Goal: Task Accomplishment & Management: Complete application form

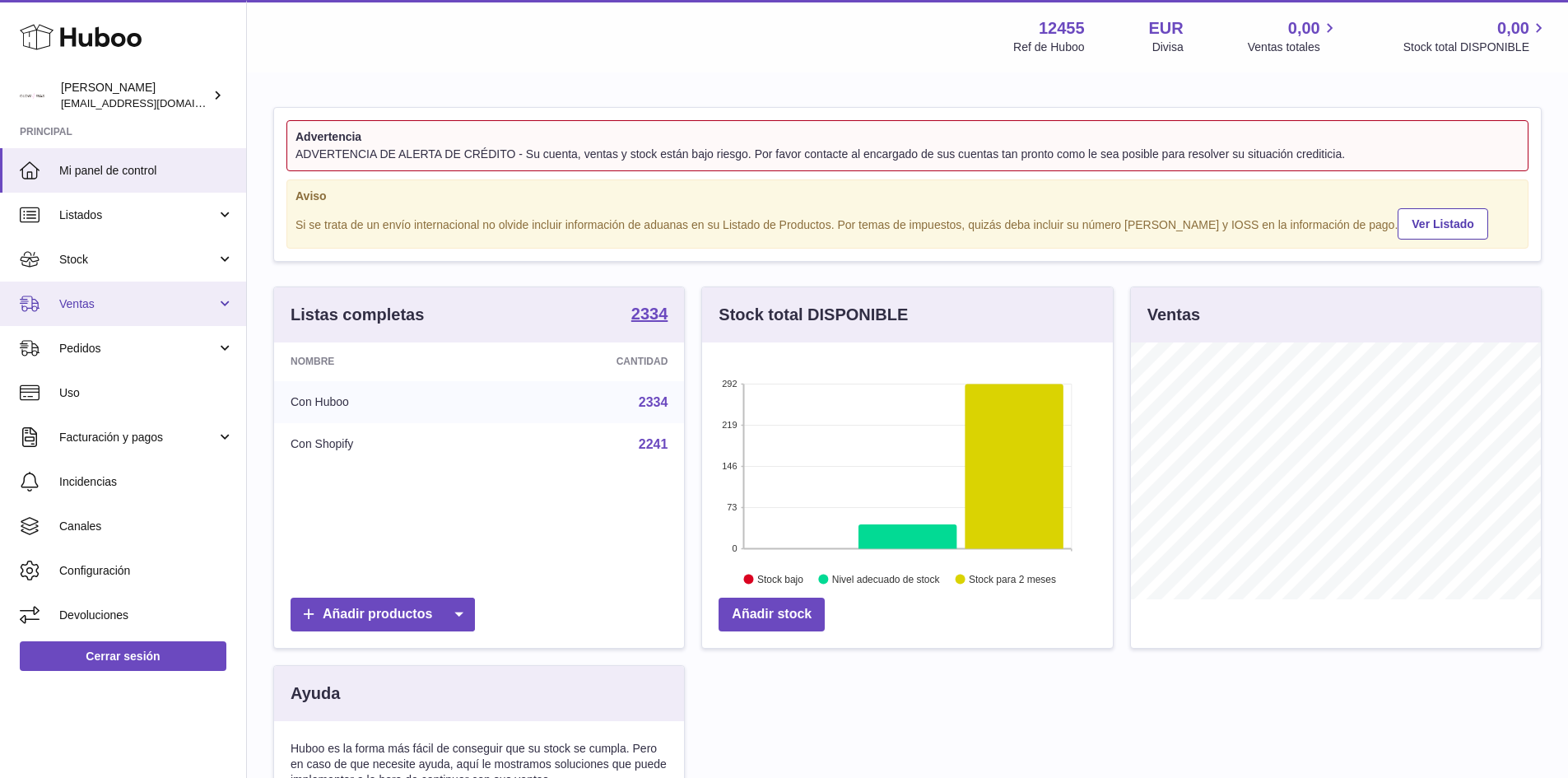
click at [115, 286] on link "Ventas" at bounding box center [123, 304] width 246 height 45
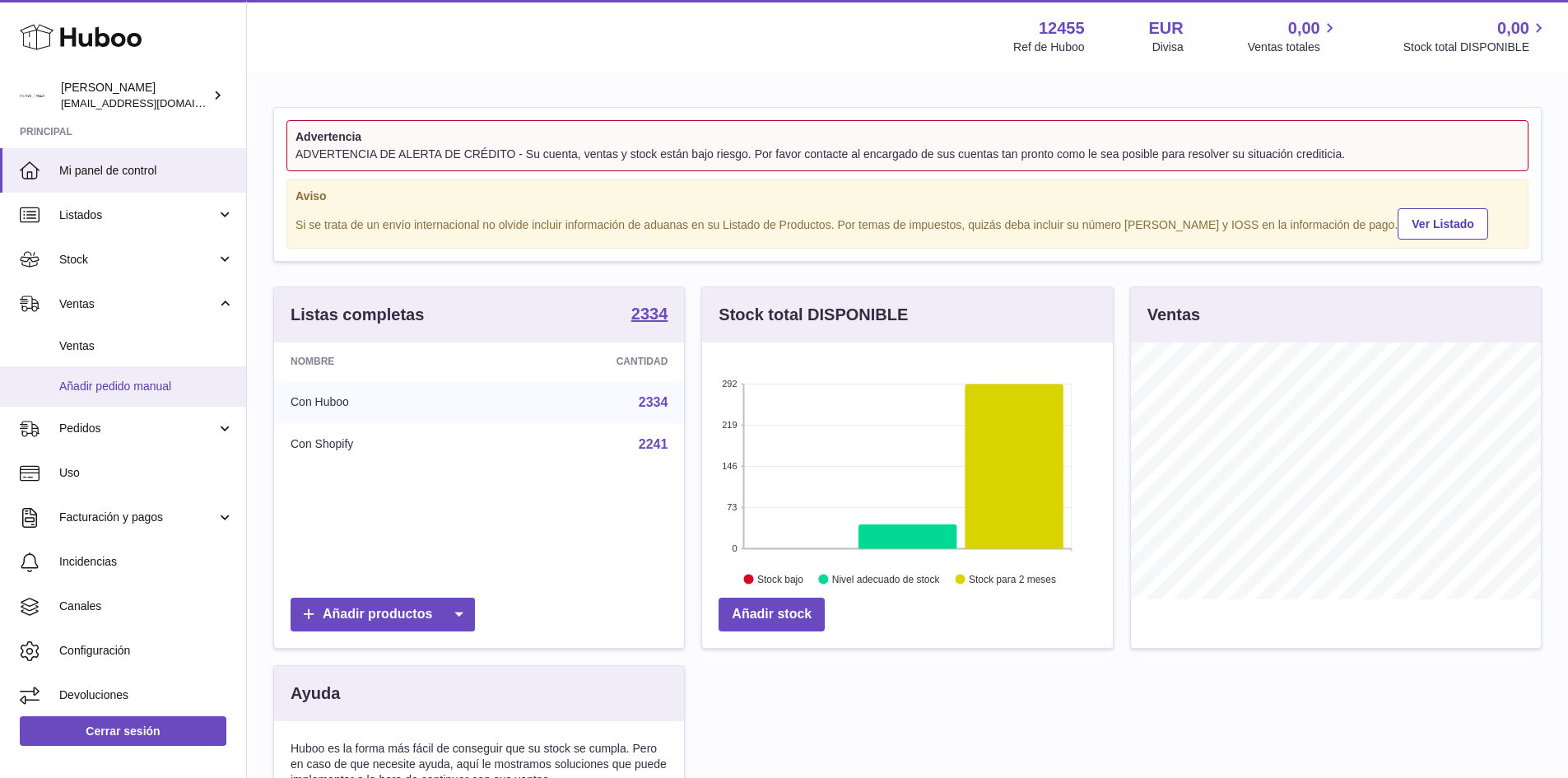
click at [131, 382] on span "Añadir pedido manual" at bounding box center [146, 386] width 175 height 15
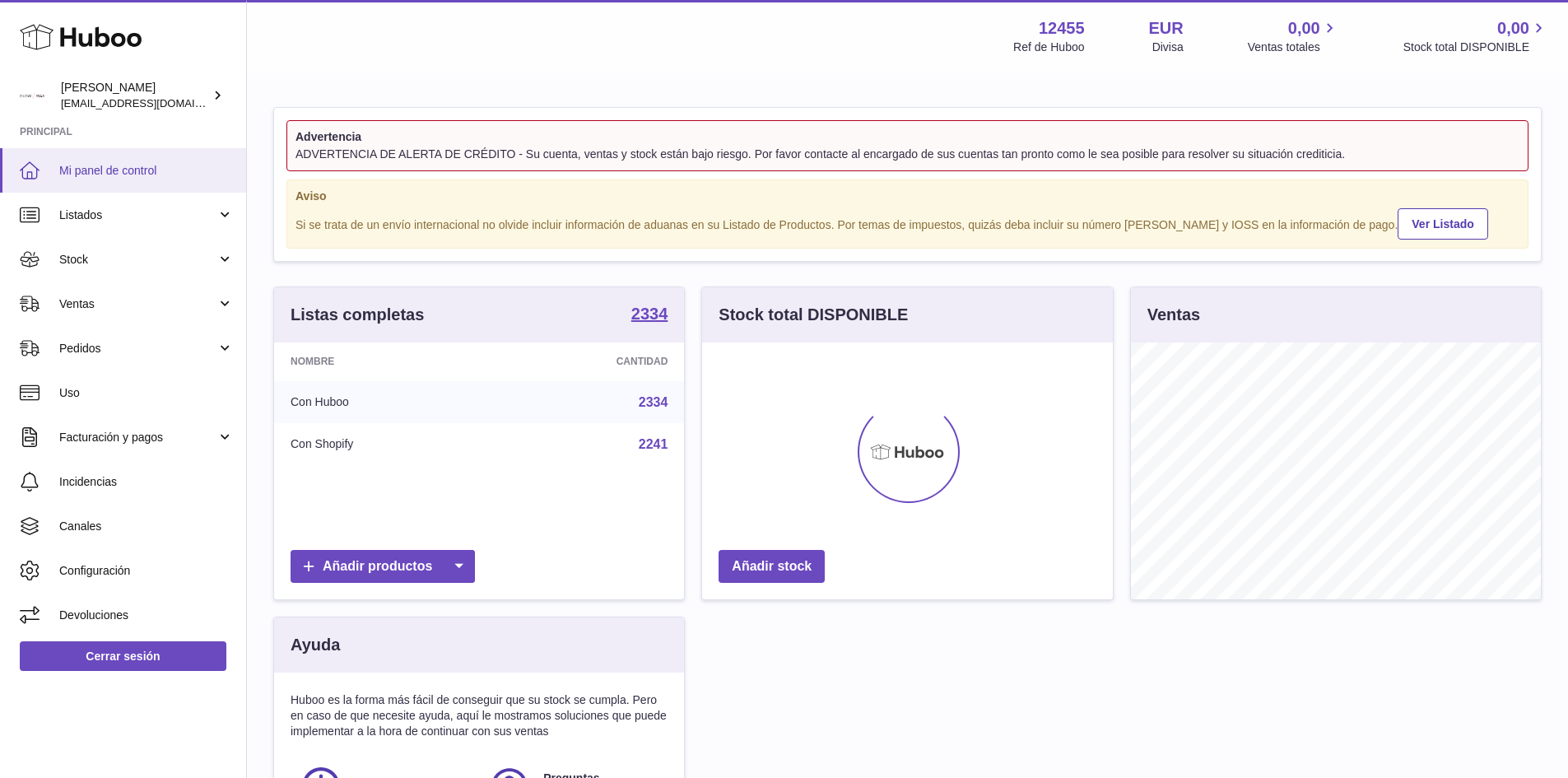
scroll to position [257, 411]
click at [94, 299] on span "Ventas" at bounding box center [138, 304] width 158 height 15
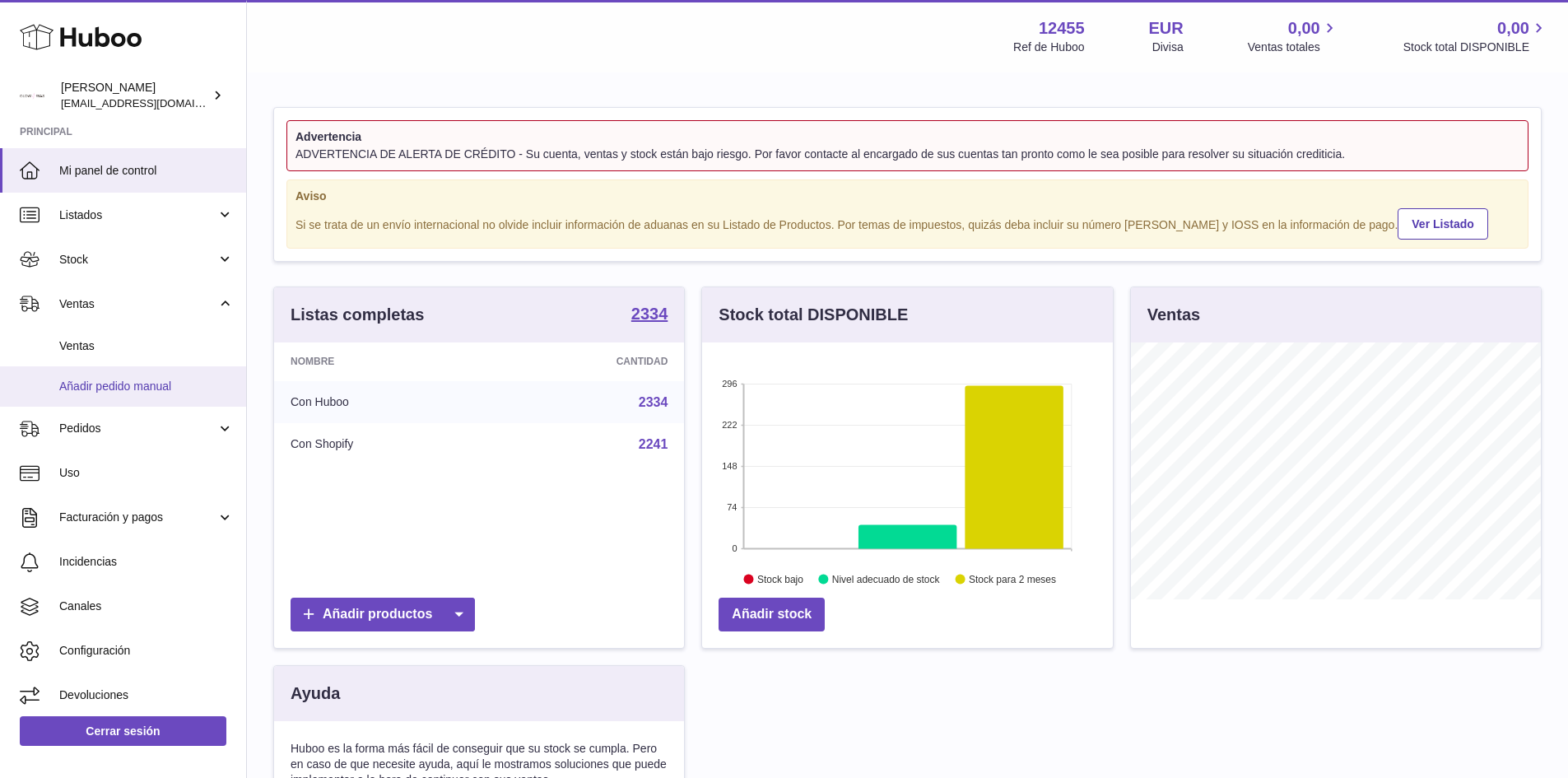
click at [138, 391] on span "Añadir pedido manual" at bounding box center [146, 386] width 175 height 15
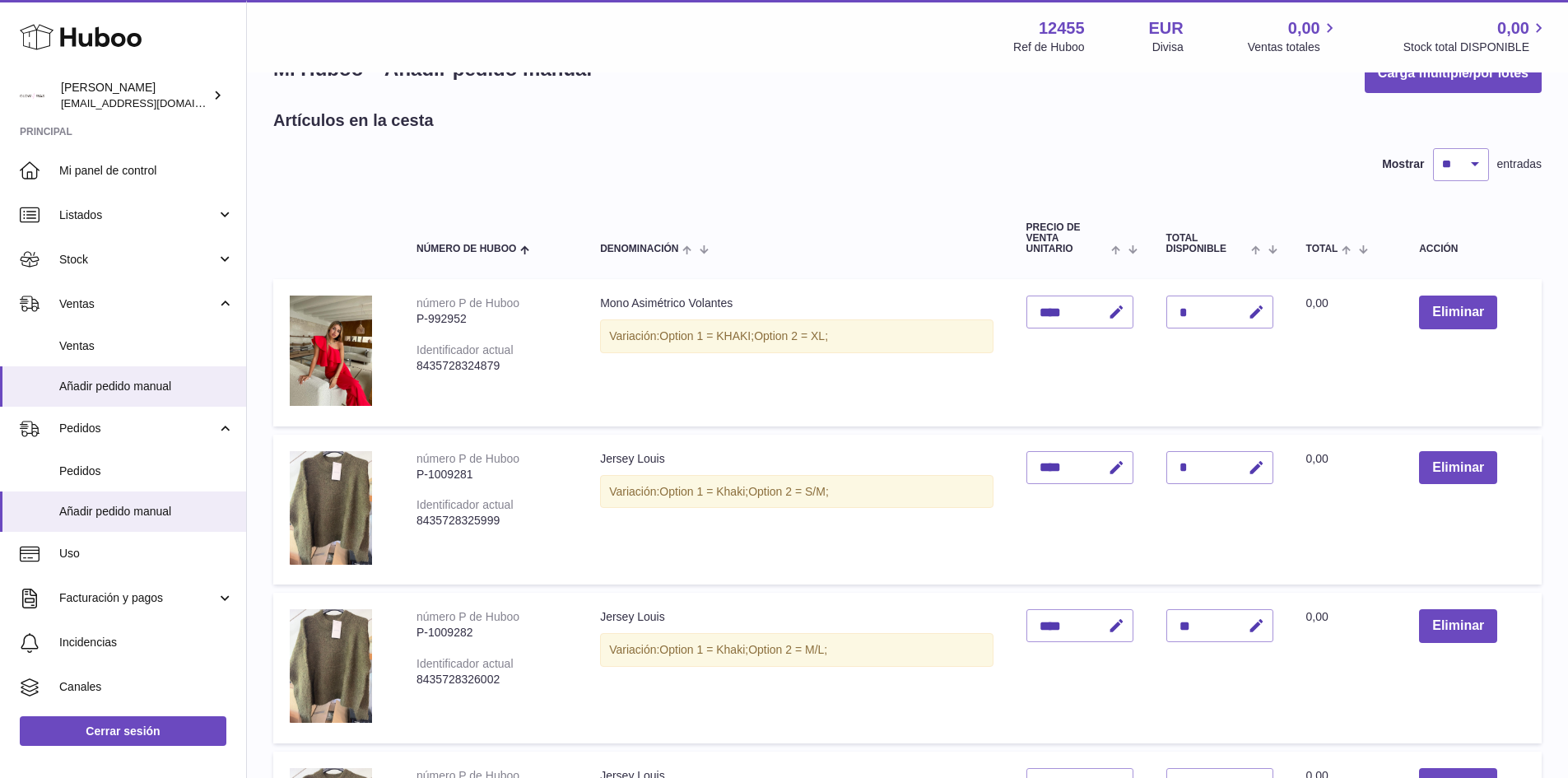
scroll to position [82, 0]
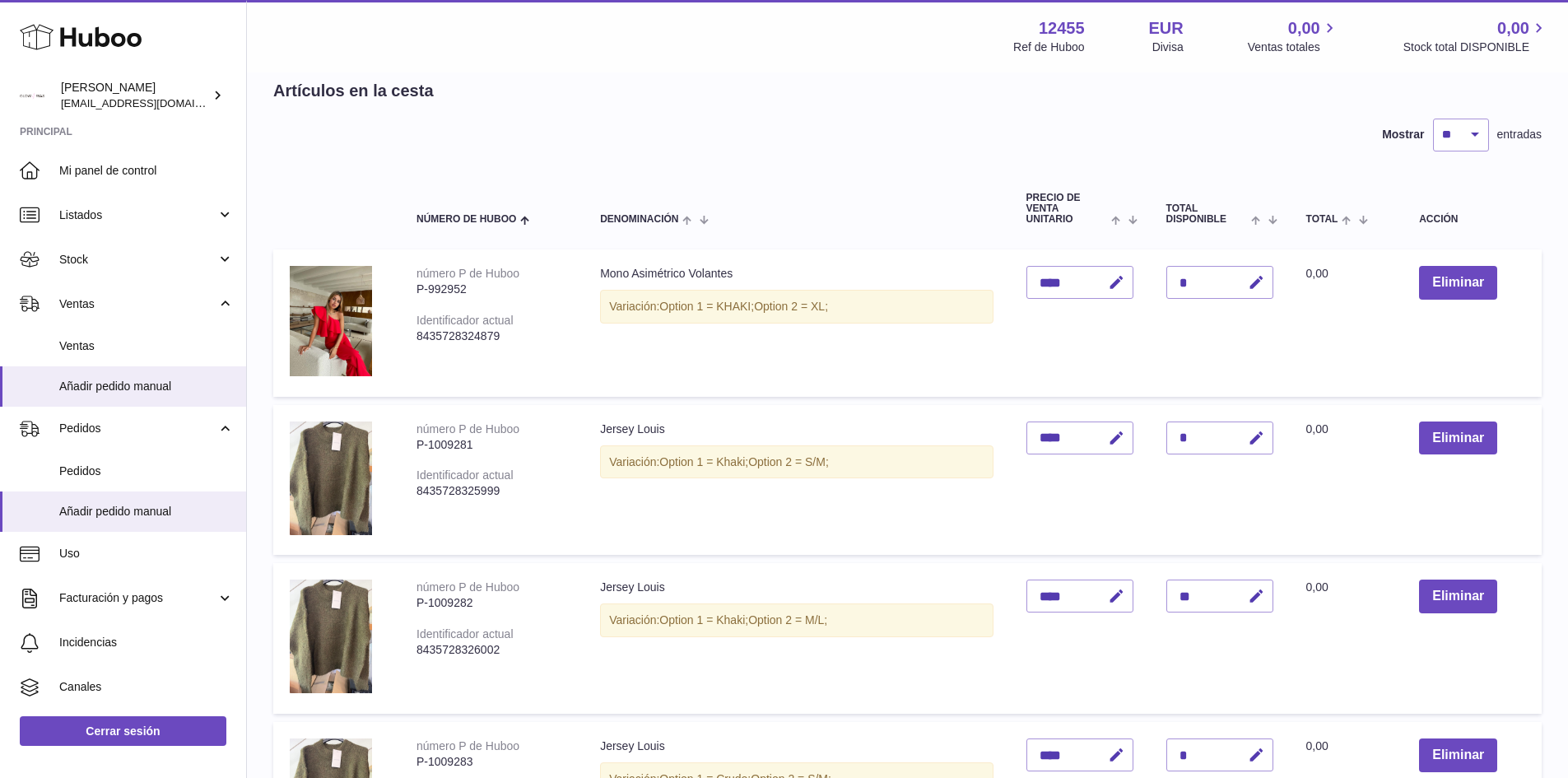
drag, startPoint x: 632, startPoint y: 263, endPoint x: 769, endPoint y: 264, distance: 137.0
click at [769, 264] on td "Mono Asimétrico Volantes Variación: Option 1 = KHAKI; Option 2 = XL;" at bounding box center [796, 323] width 426 height 147
click at [589, 269] on td "Mono Asimétrico Volantes Variación: Option 1 = KHAKI; Option 2 = XL;" at bounding box center [796, 323] width 426 height 147
drag, startPoint x: 590, startPoint y: 269, endPoint x: 914, endPoint y: 310, distance: 326.6
click at [914, 310] on td "Mono Asimétrico Volantes Variación: Option 1 = KHAKI; Option 2 = XL;" at bounding box center [796, 323] width 426 height 147
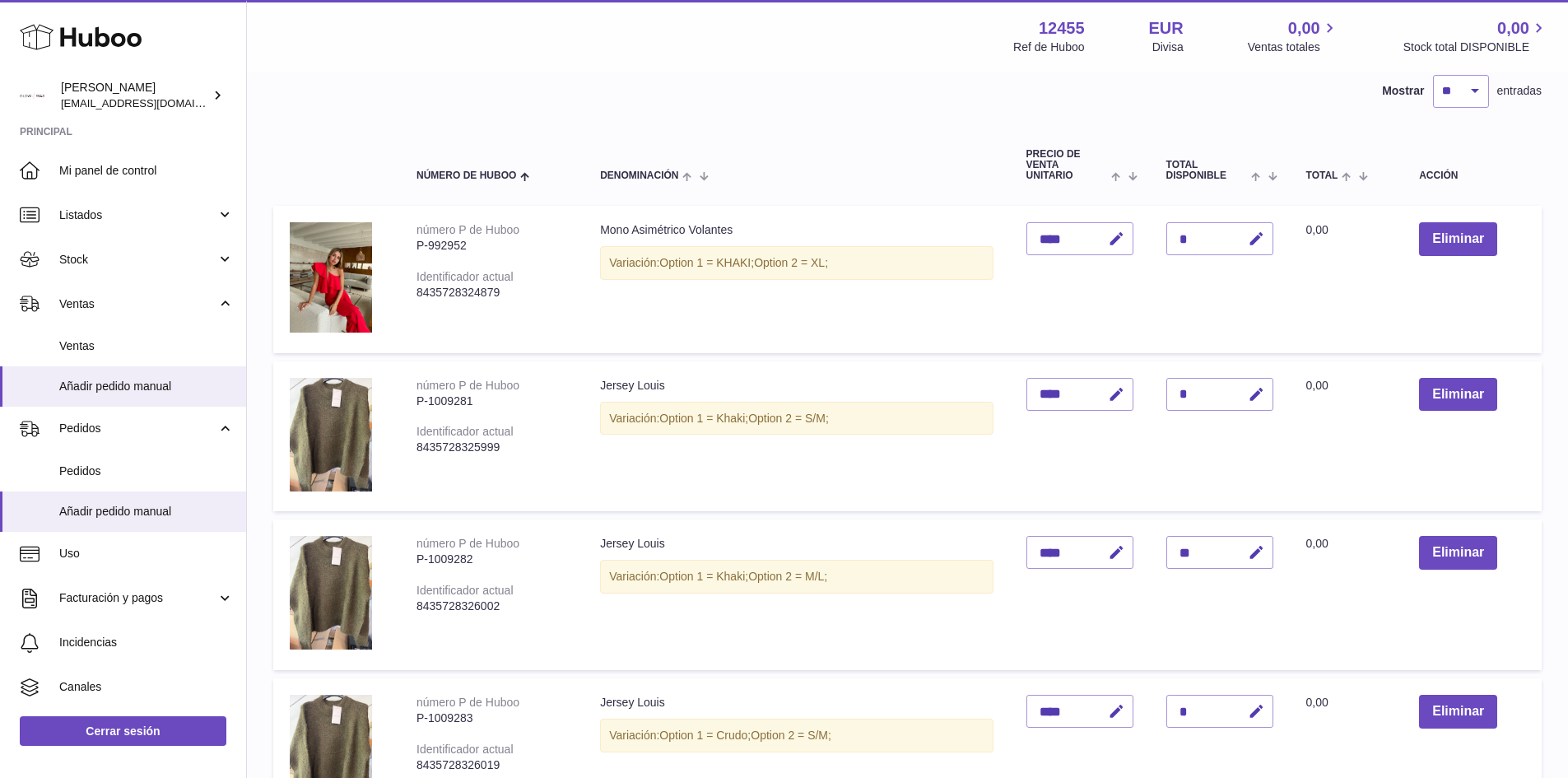
scroll to position [165, 0]
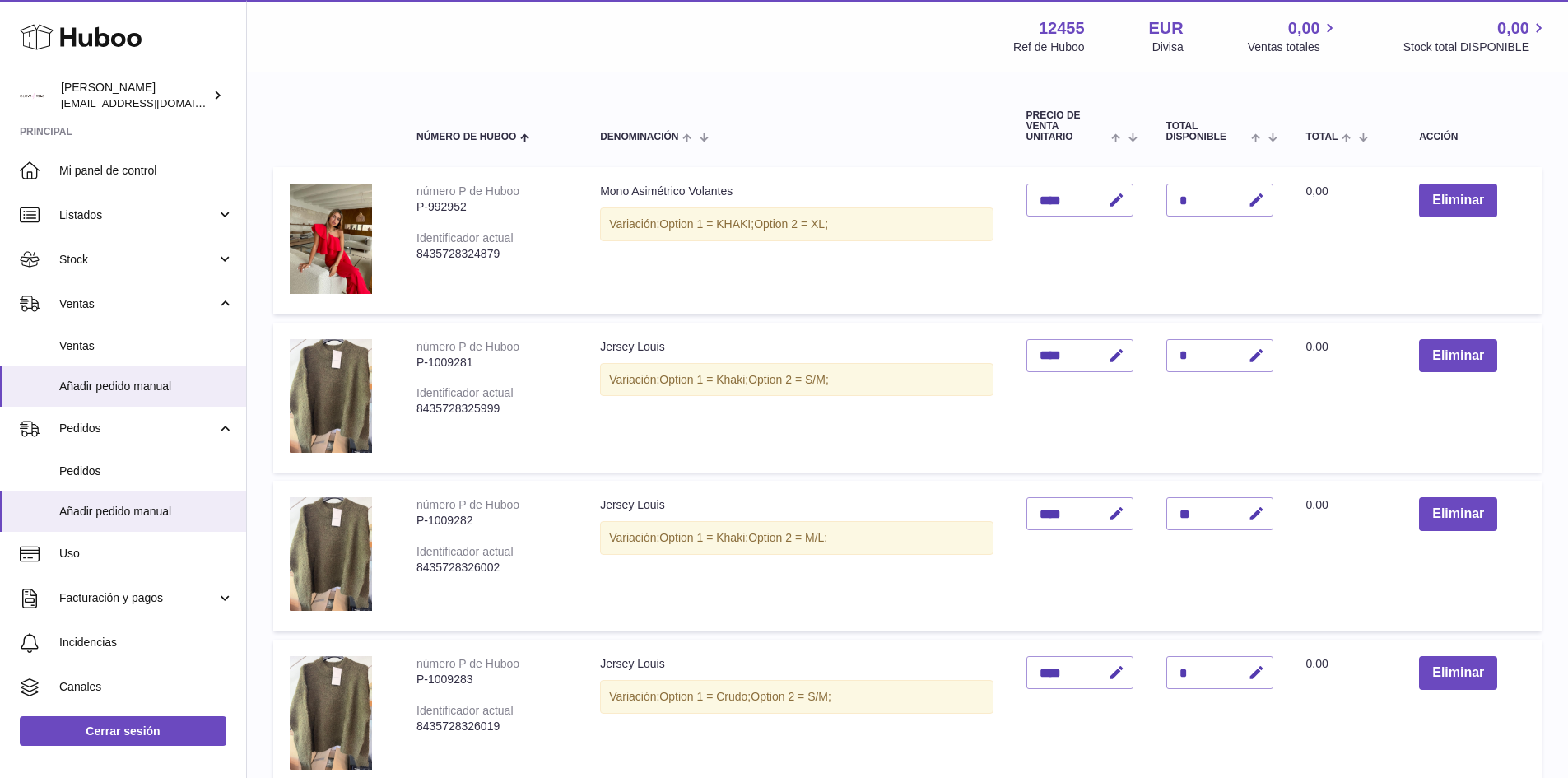
drag, startPoint x: 599, startPoint y: 344, endPoint x: 888, endPoint y: 373, distance: 290.5
click at [888, 373] on td "Jersey Louis Variación: Option 1 = Khaki; Option 2 = S/M;" at bounding box center [796, 398] width 426 height 151
click at [783, 375] on span "Option 2 = S/M;" at bounding box center [788, 379] width 81 height 13
drag, startPoint x: 596, startPoint y: 508, endPoint x: 920, endPoint y: 546, distance: 326.2
click at [920, 546] on td "Jersey Louis Variación: Option 1 = Khaki; Option 2 = M/L;" at bounding box center [796, 557] width 426 height 151
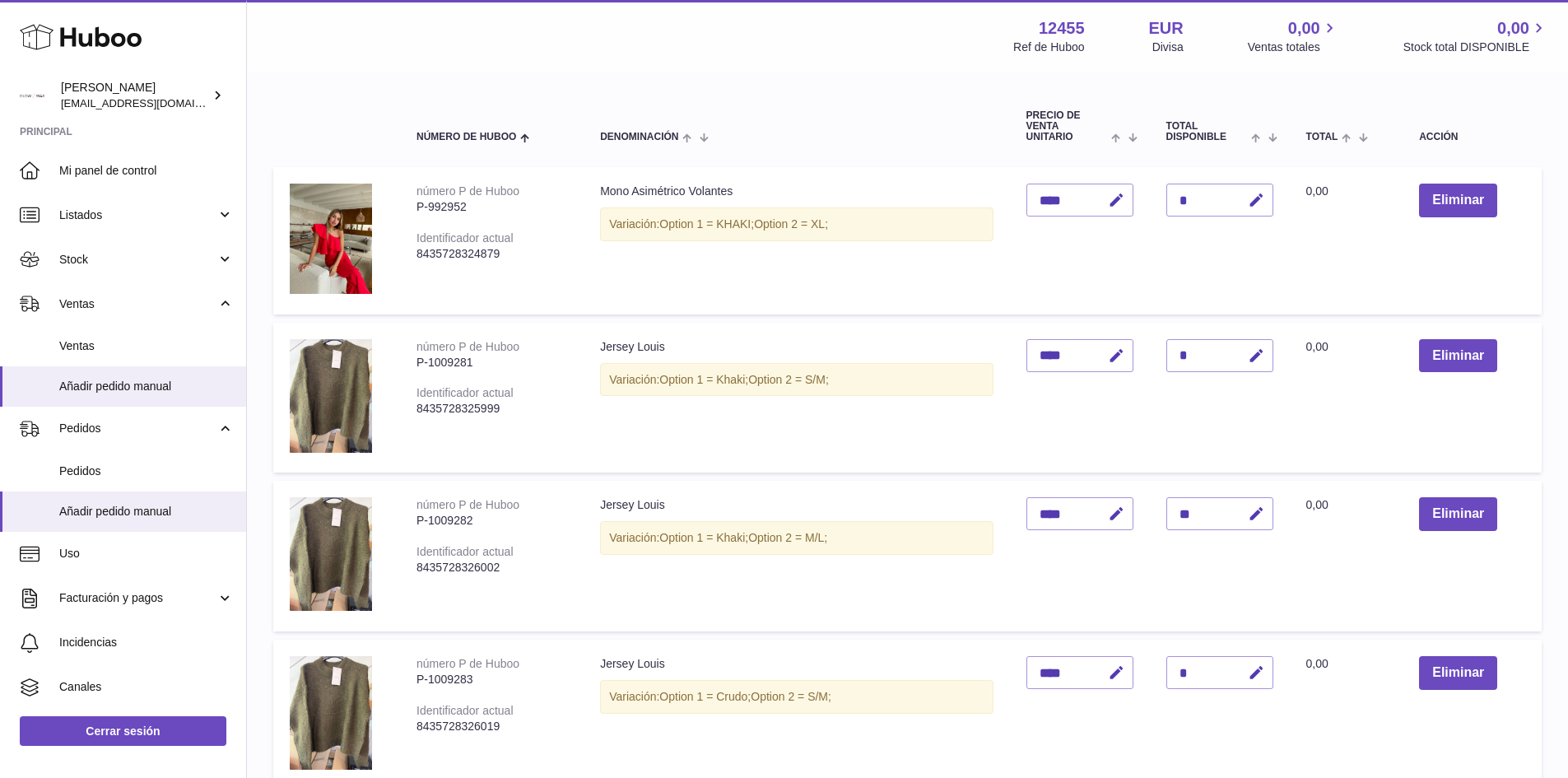
click at [872, 537] on div "Variación: Option 1 = Khaki; Option 2 = M/L;" at bounding box center [797, 539] width 392 height 34
drag, startPoint x: 849, startPoint y: 534, endPoint x: 1032, endPoint y: 528, distance: 183.1
click at [1032, 528] on tr "número P de Huboo P-1009282 Identificador actual 8435728326002 Jersey Louis Var…" at bounding box center [908, 557] width 1269 height 151
click at [915, 525] on div "Variación: Option 1 = Khaki; Option 2 = M/L;" at bounding box center [797, 539] width 392 height 34
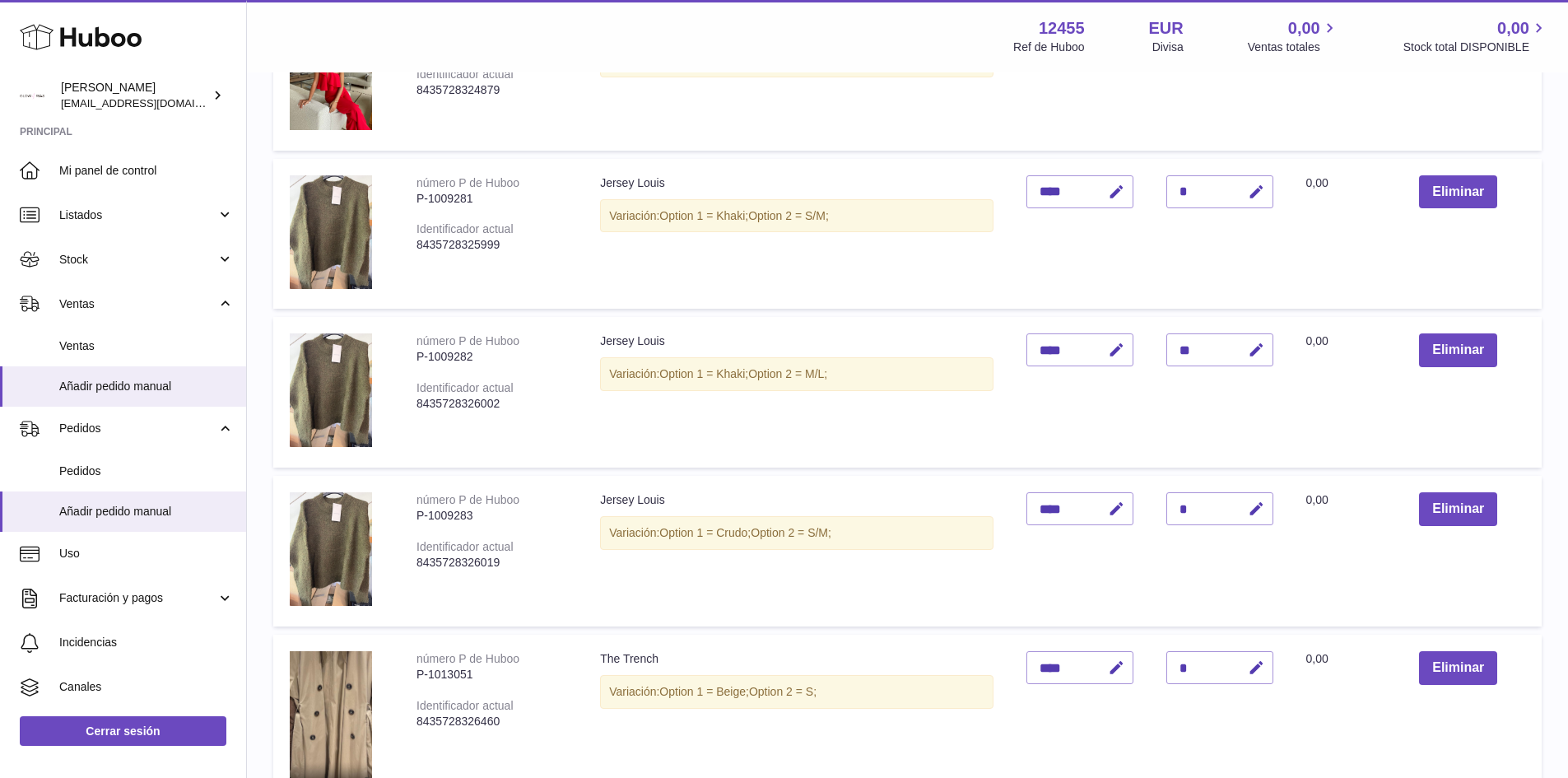
scroll to position [330, 0]
drag, startPoint x: 593, startPoint y: 497, endPoint x: 910, endPoint y: 543, distance: 320.3
click at [910, 543] on td "Jersey Louis Variación: Option 1 = Crudo; Option 2 = S/M;" at bounding box center [796, 550] width 426 height 151
click at [871, 535] on div "Variación: Option 1 = Crudo; Option 2 = S/M;" at bounding box center [797, 532] width 392 height 34
drag, startPoint x: 745, startPoint y: 535, endPoint x: 582, endPoint y: 490, distance: 169.1
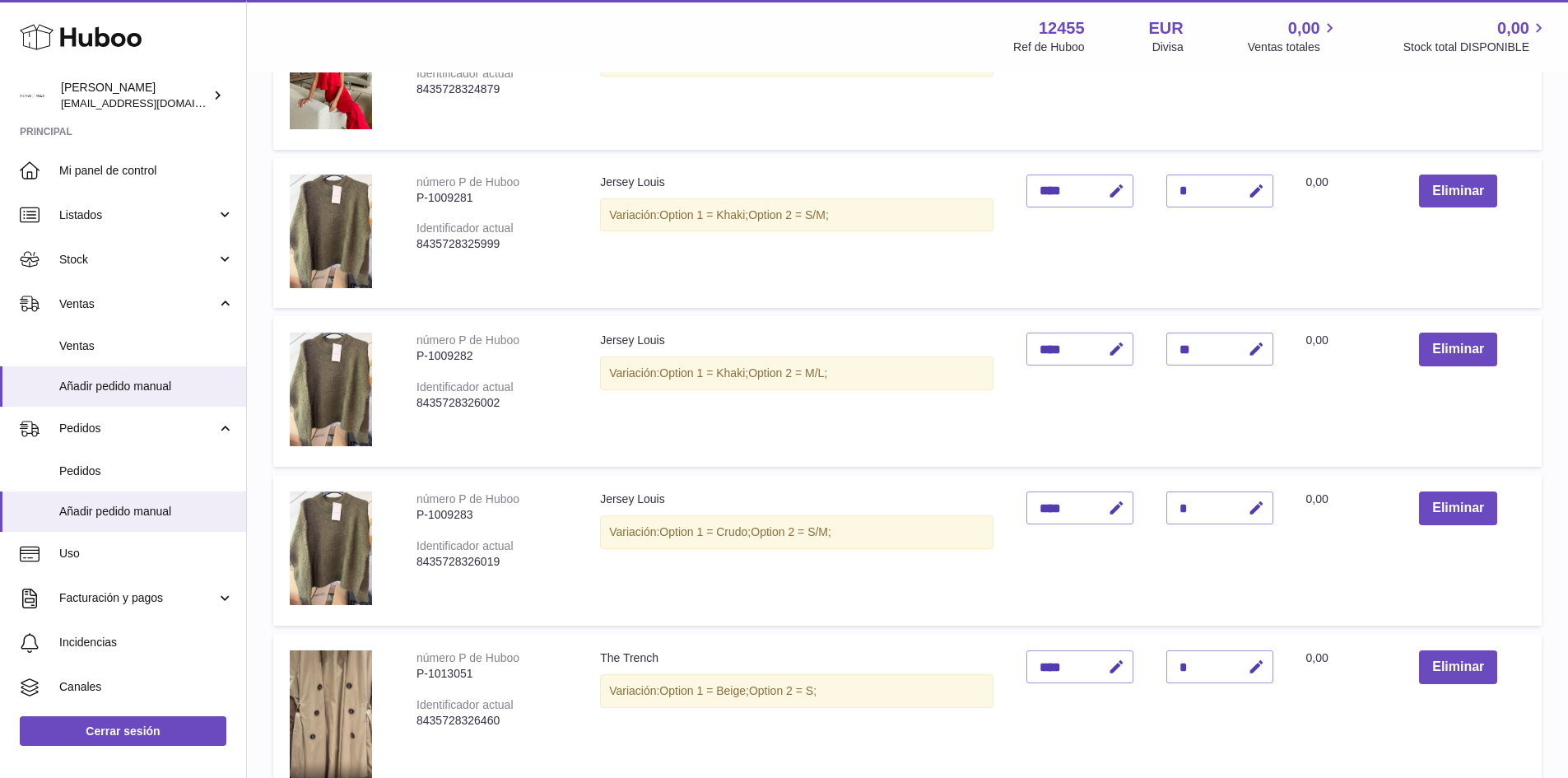
click at [582, 490] on tr "número P de Huboo P-1009283 Identificador actual 8435728326019 Jersey Louis Var…" at bounding box center [908, 550] width 1269 height 151
click at [748, 532] on span "Option 1 = Crudo;" at bounding box center [705, 532] width 91 height 13
click at [1259, 196] on icon "button" at bounding box center [1256, 191] width 17 height 17
click at [1196, 190] on input "*" at bounding box center [1219, 191] width 107 height 33
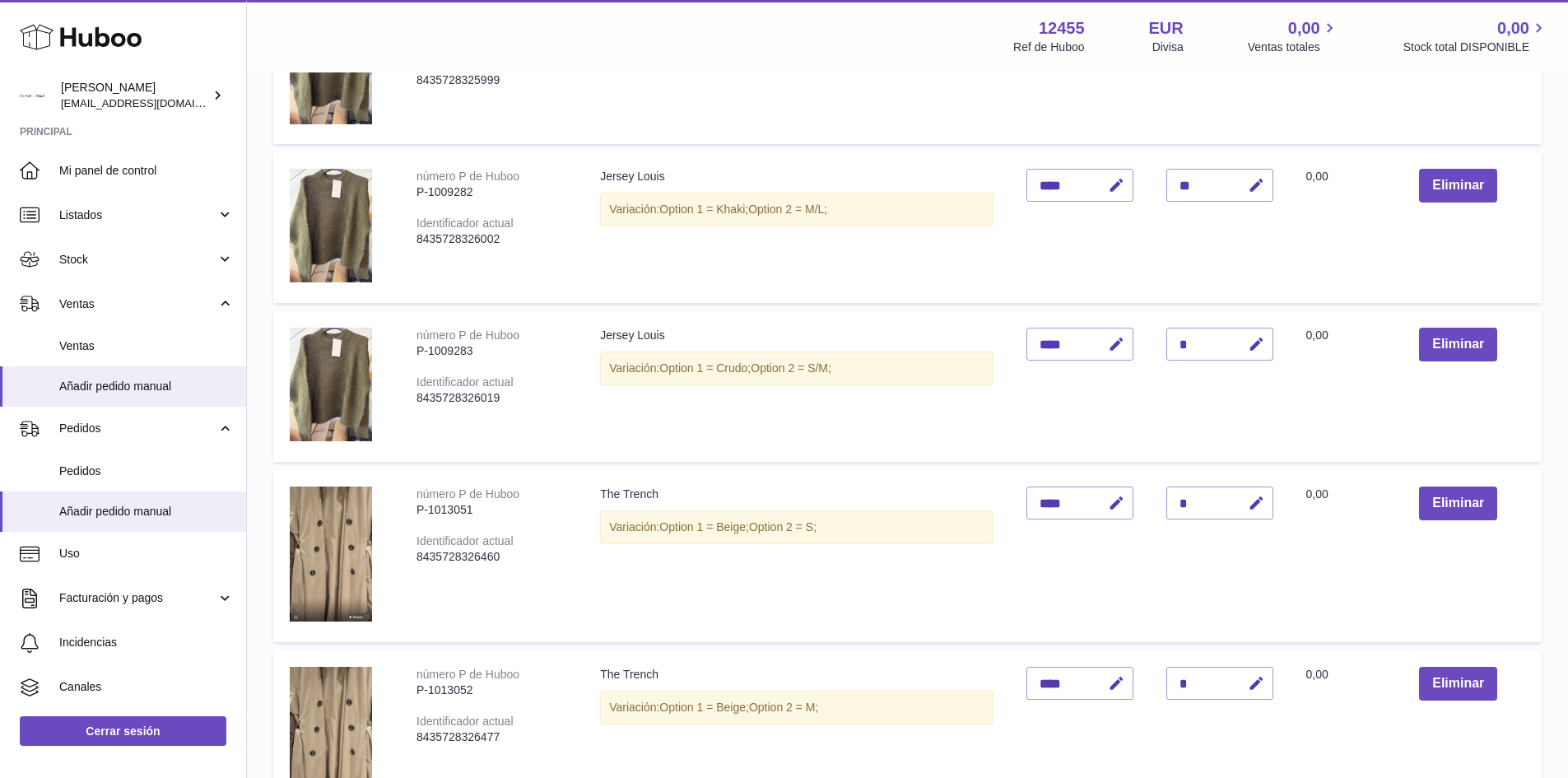
scroll to position [494, 0]
drag, startPoint x: 861, startPoint y: 531, endPoint x: 635, endPoint y: 532, distance: 226.0
click at [601, 531] on div "Variación: Option 1 = Beige; Option 2 = S;" at bounding box center [797, 527] width 392 height 34
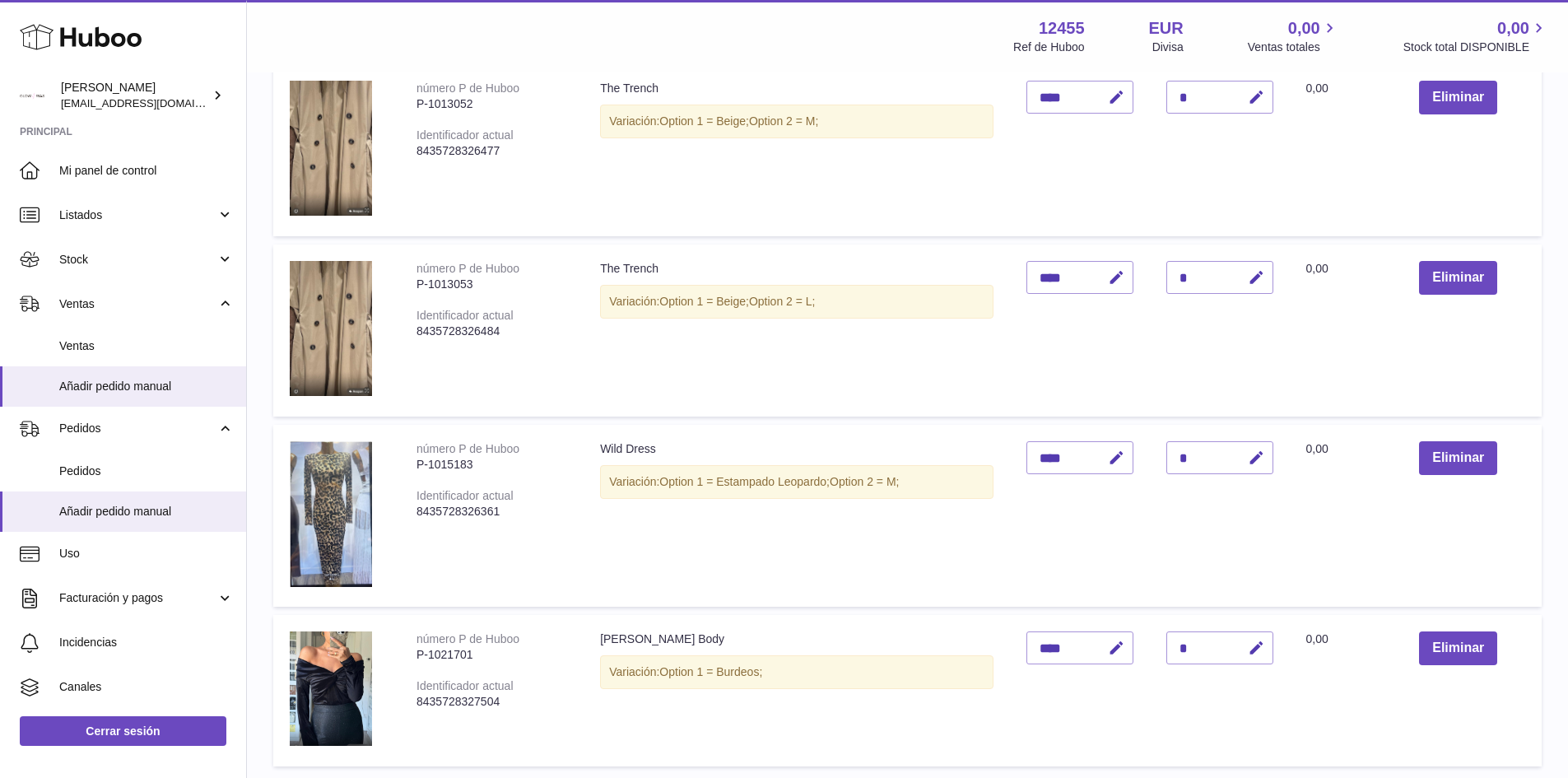
scroll to position [1400, 0]
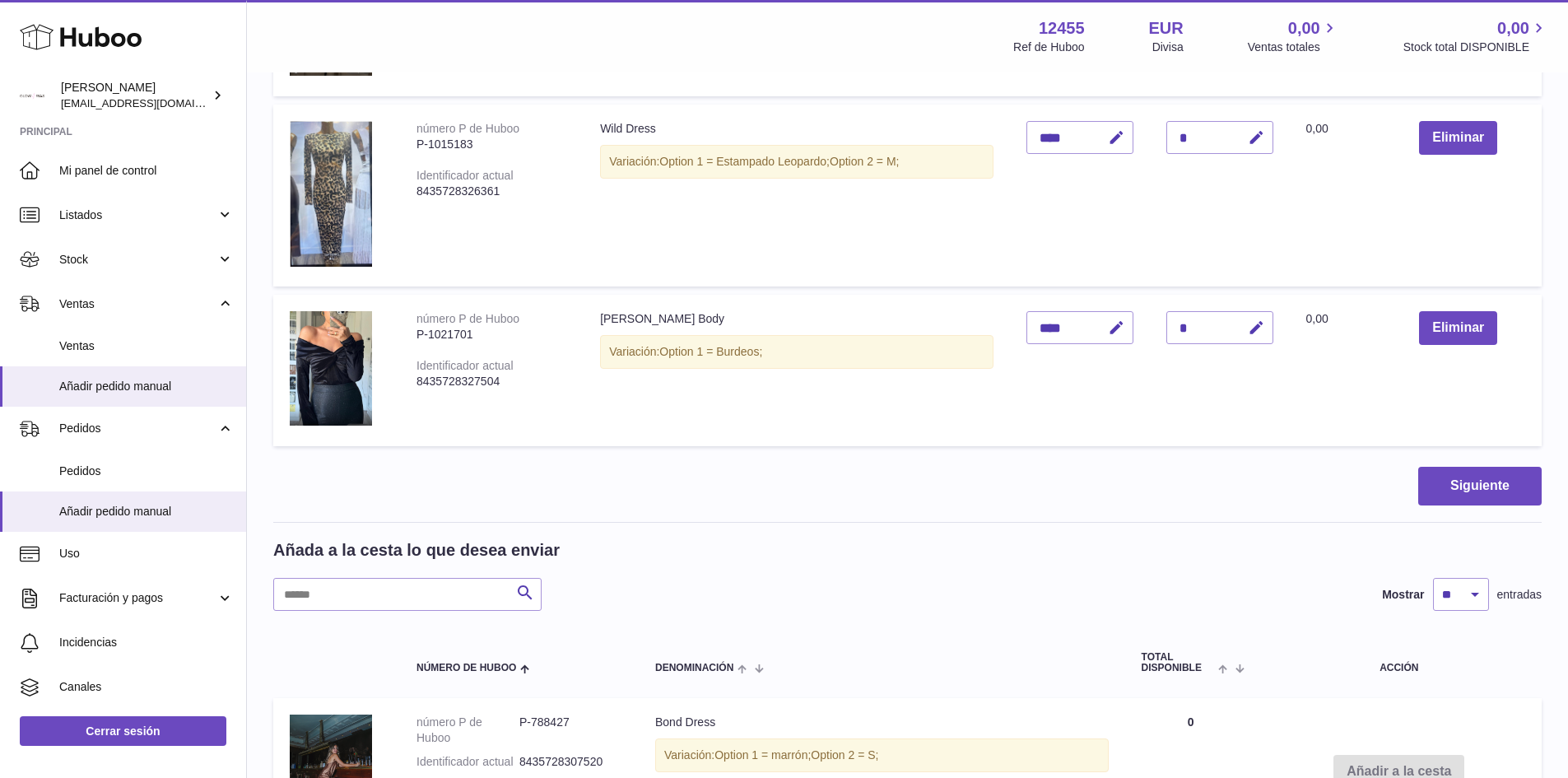
drag, startPoint x: 411, startPoint y: 618, endPoint x: 416, endPoint y: 603, distance: 15.8
click at [416, 602] on input "text" at bounding box center [408, 594] width 269 height 33
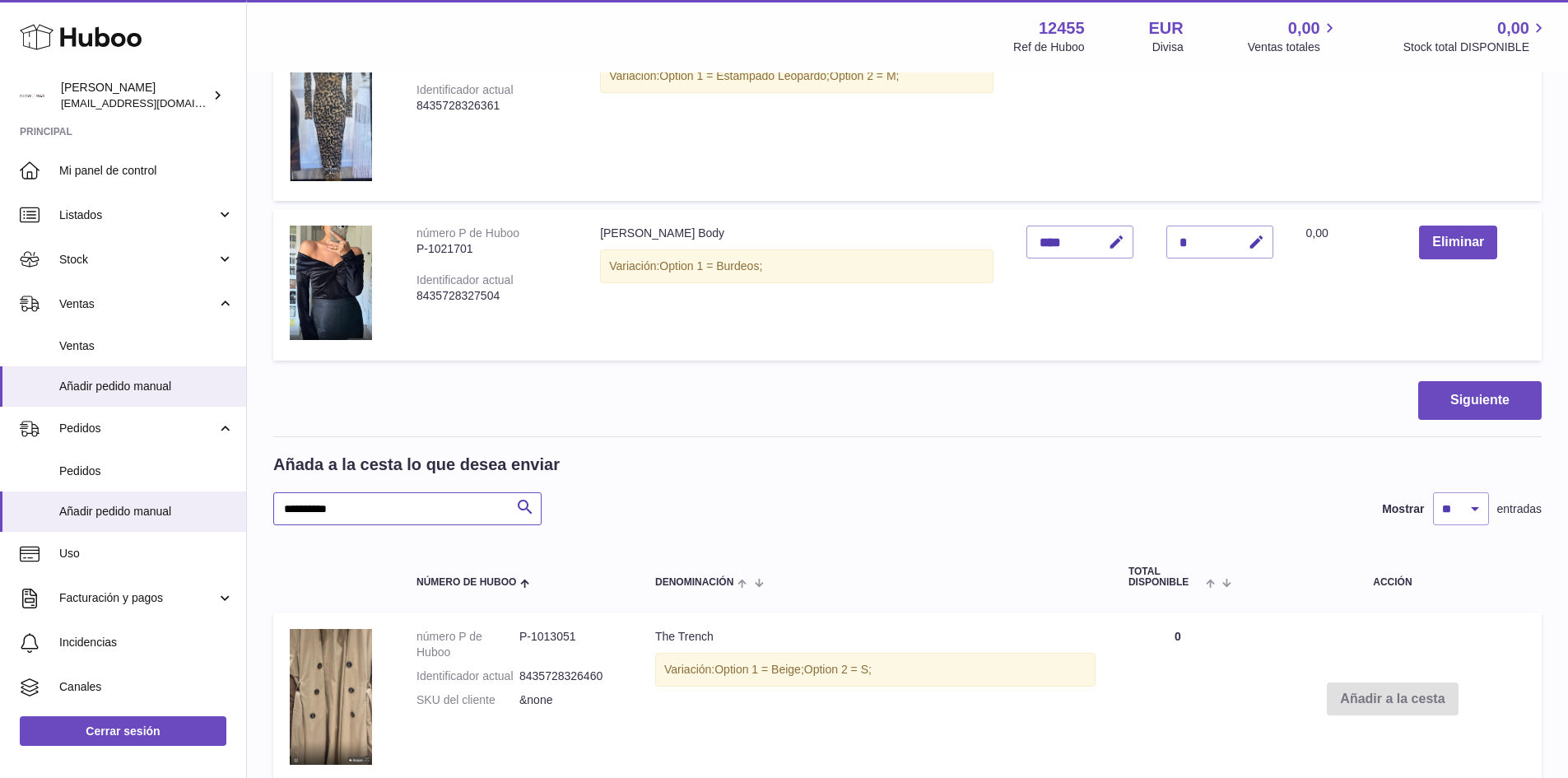
scroll to position [1536, 0]
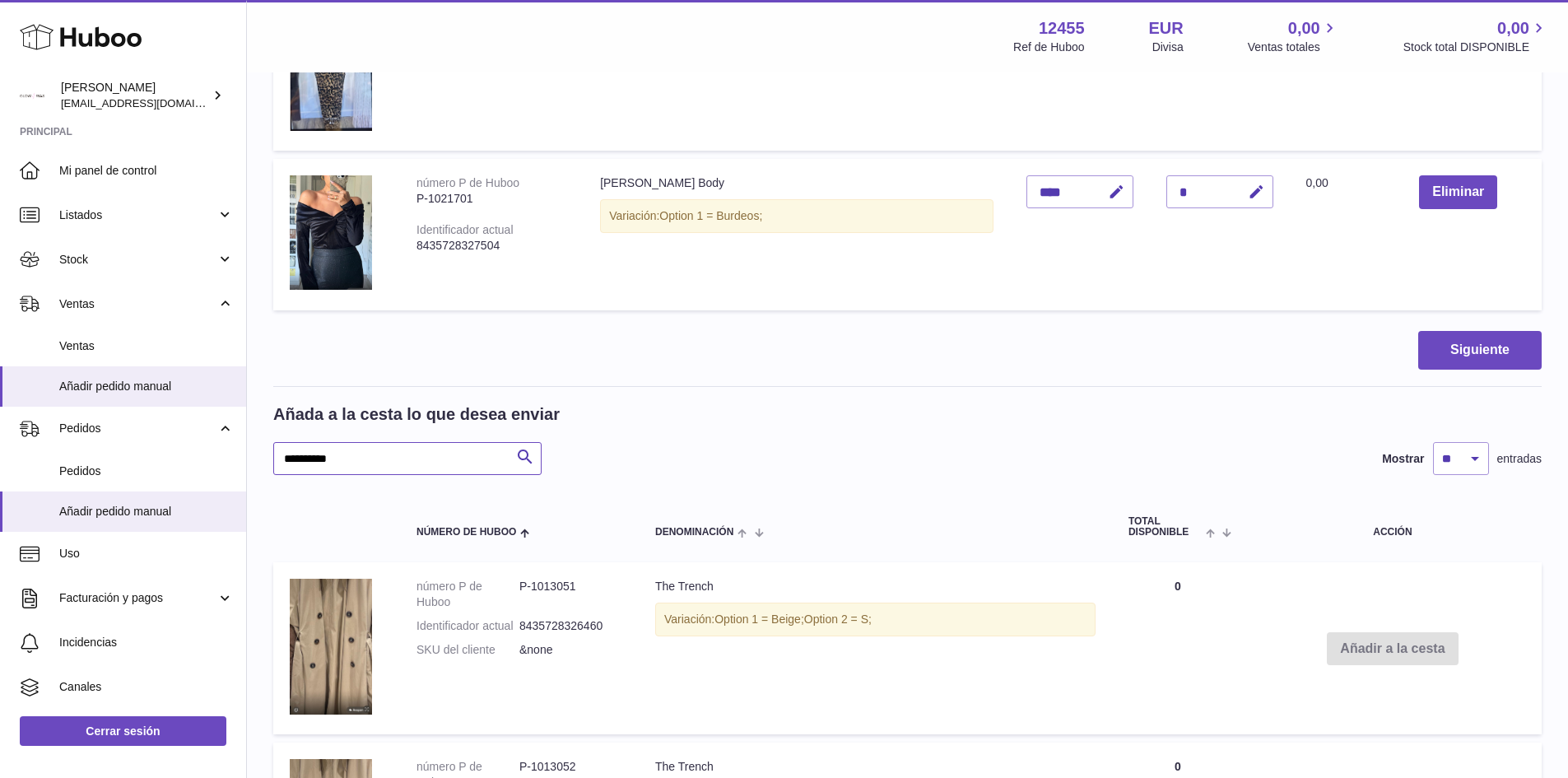
click at [452, 462] on input "**********" at bounding box center [408, 458] width 269 height 33
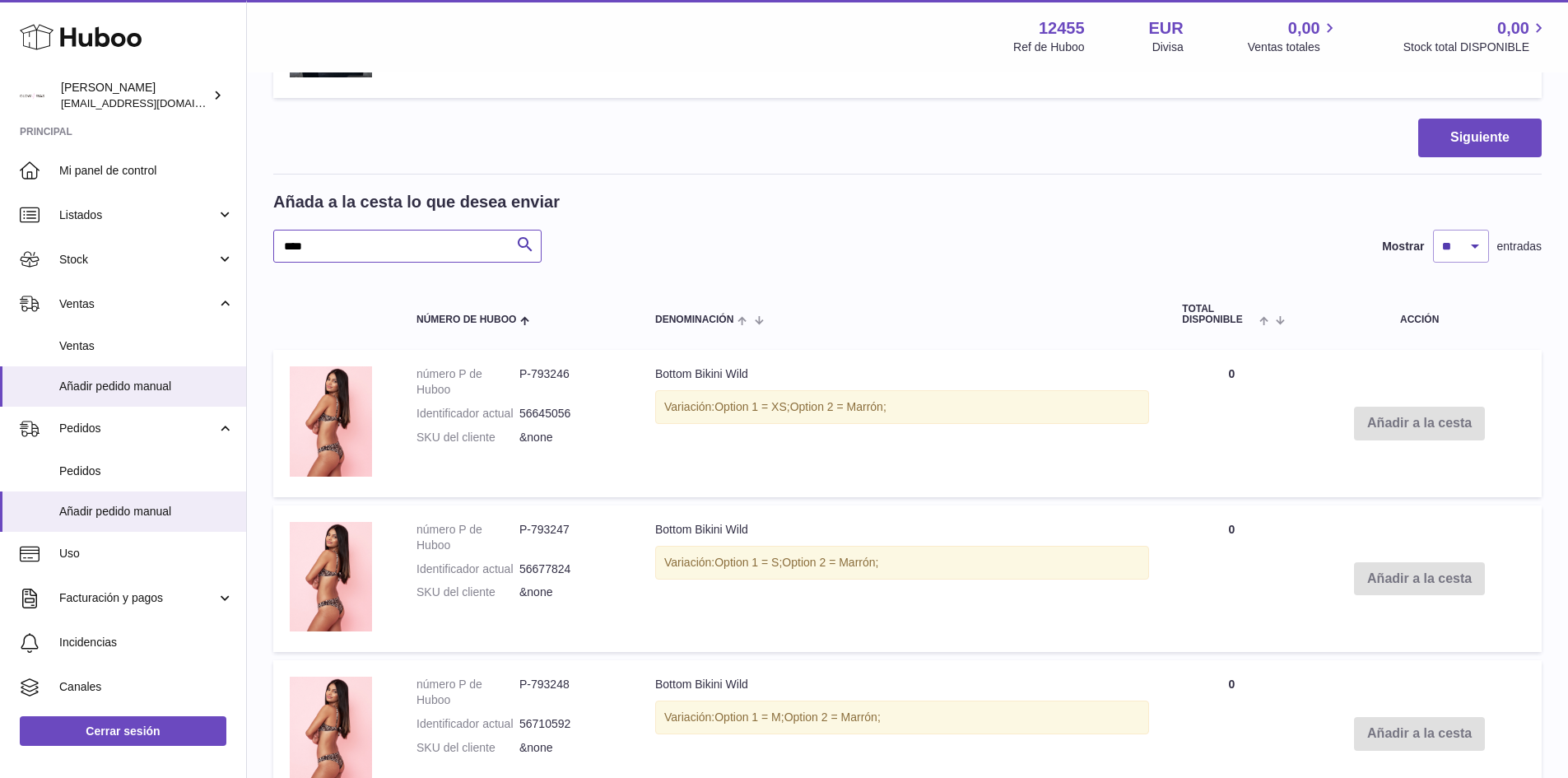
scroll to position [1536, 0]
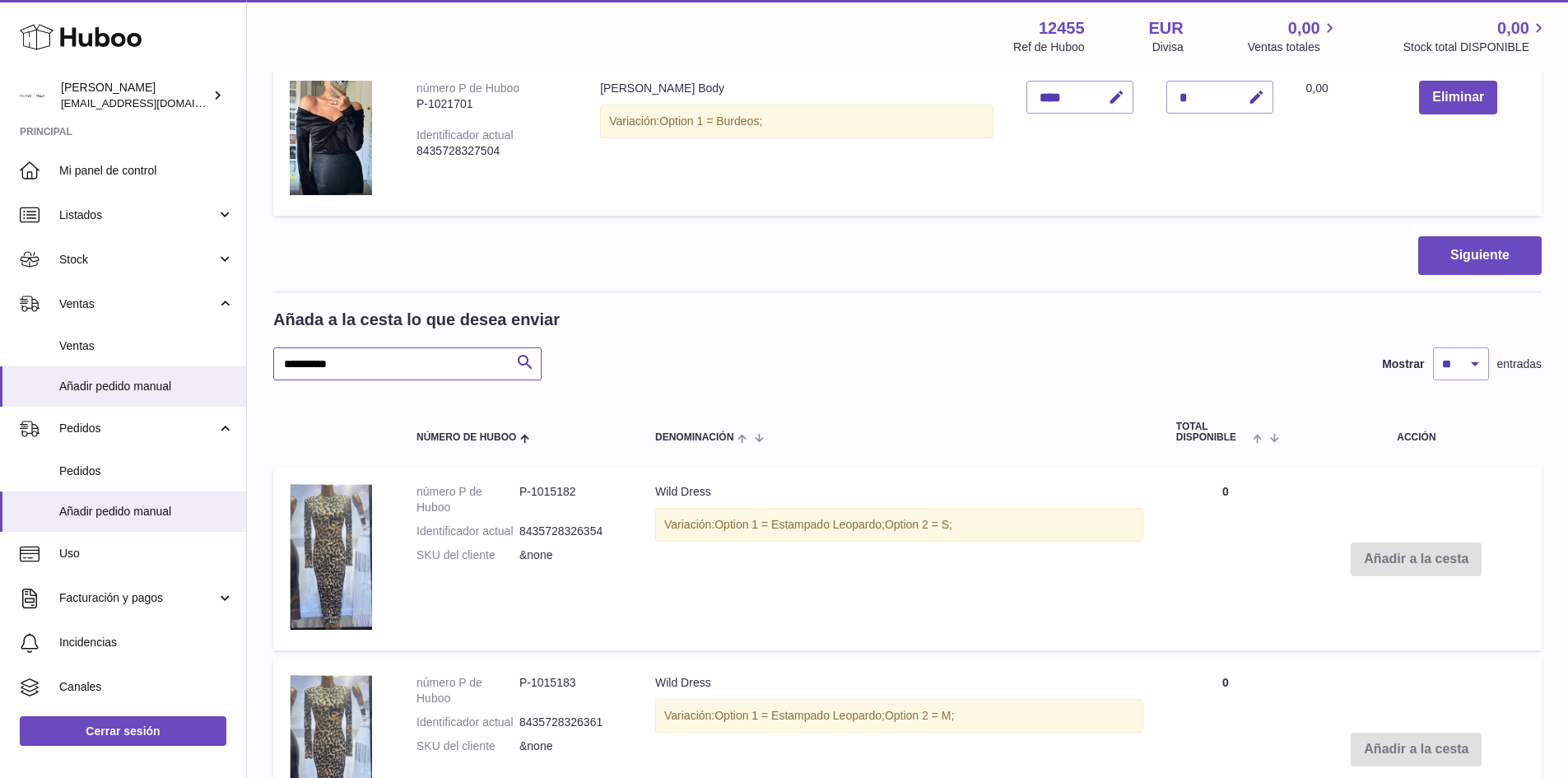
scroll to position [1294, 0]
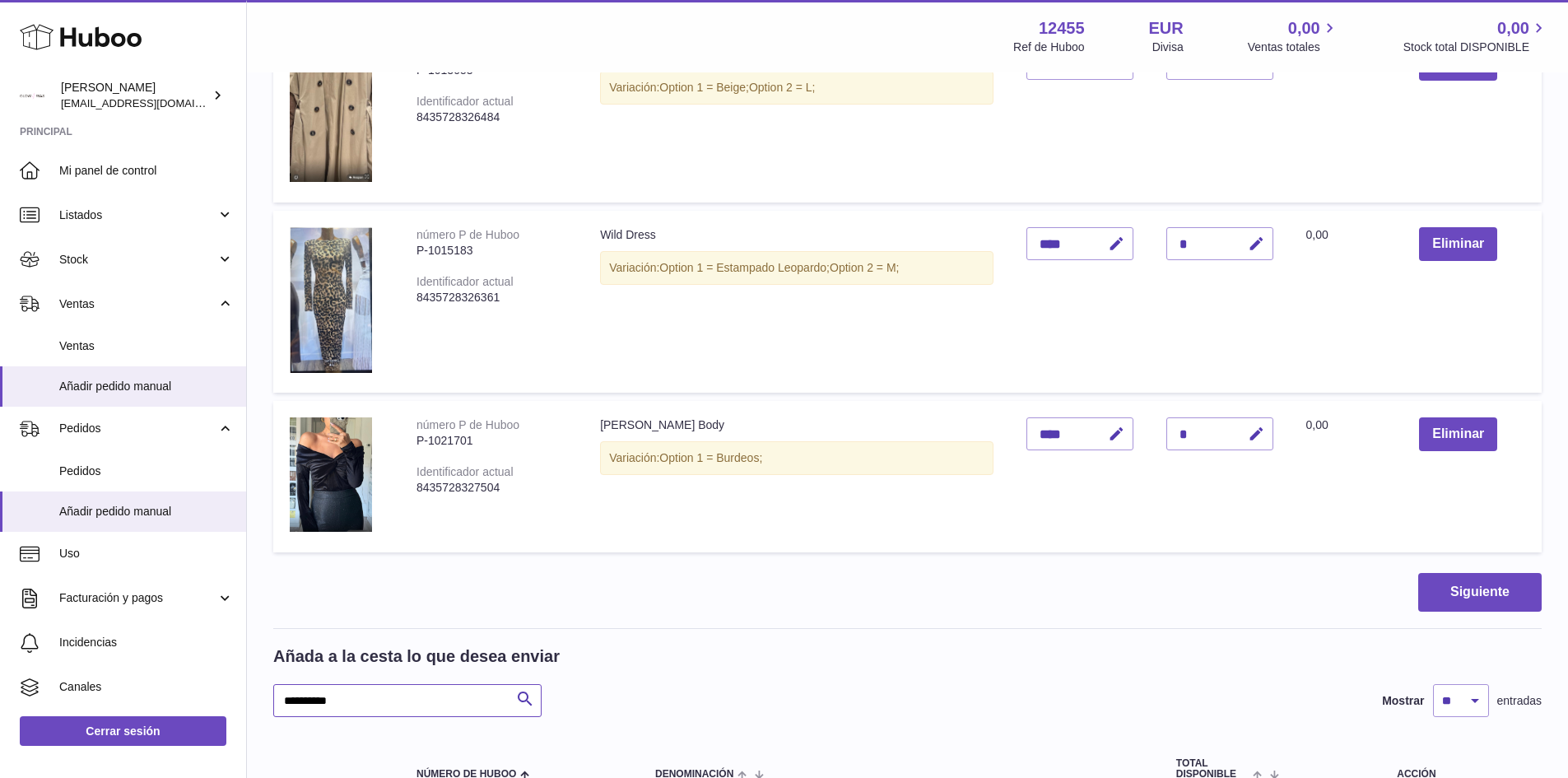
click at [416, 695] on input "**********" at bounding box center [408, 701] width 269 height 33
type input "*****"
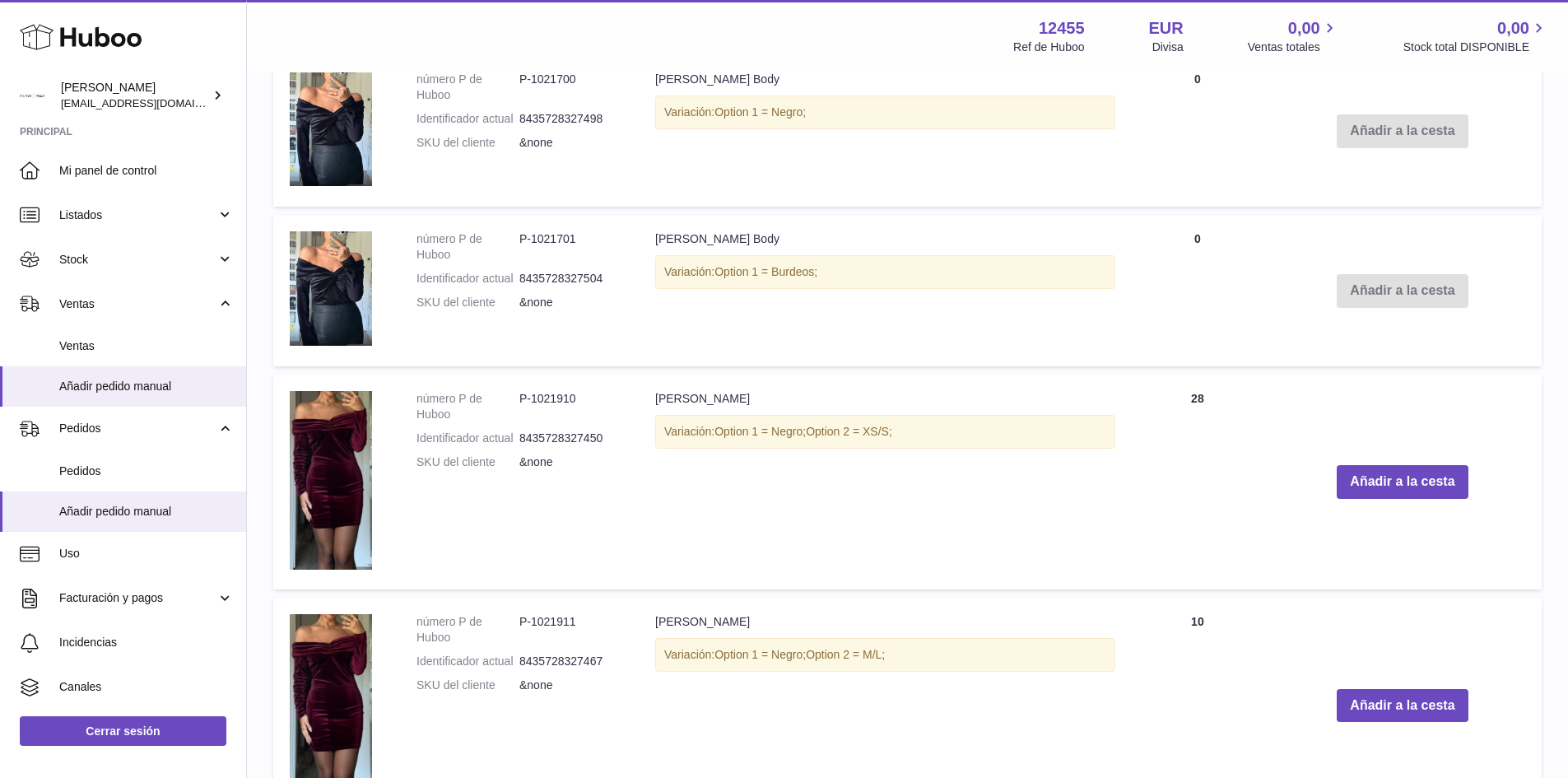
scroll to position [1385, 0]
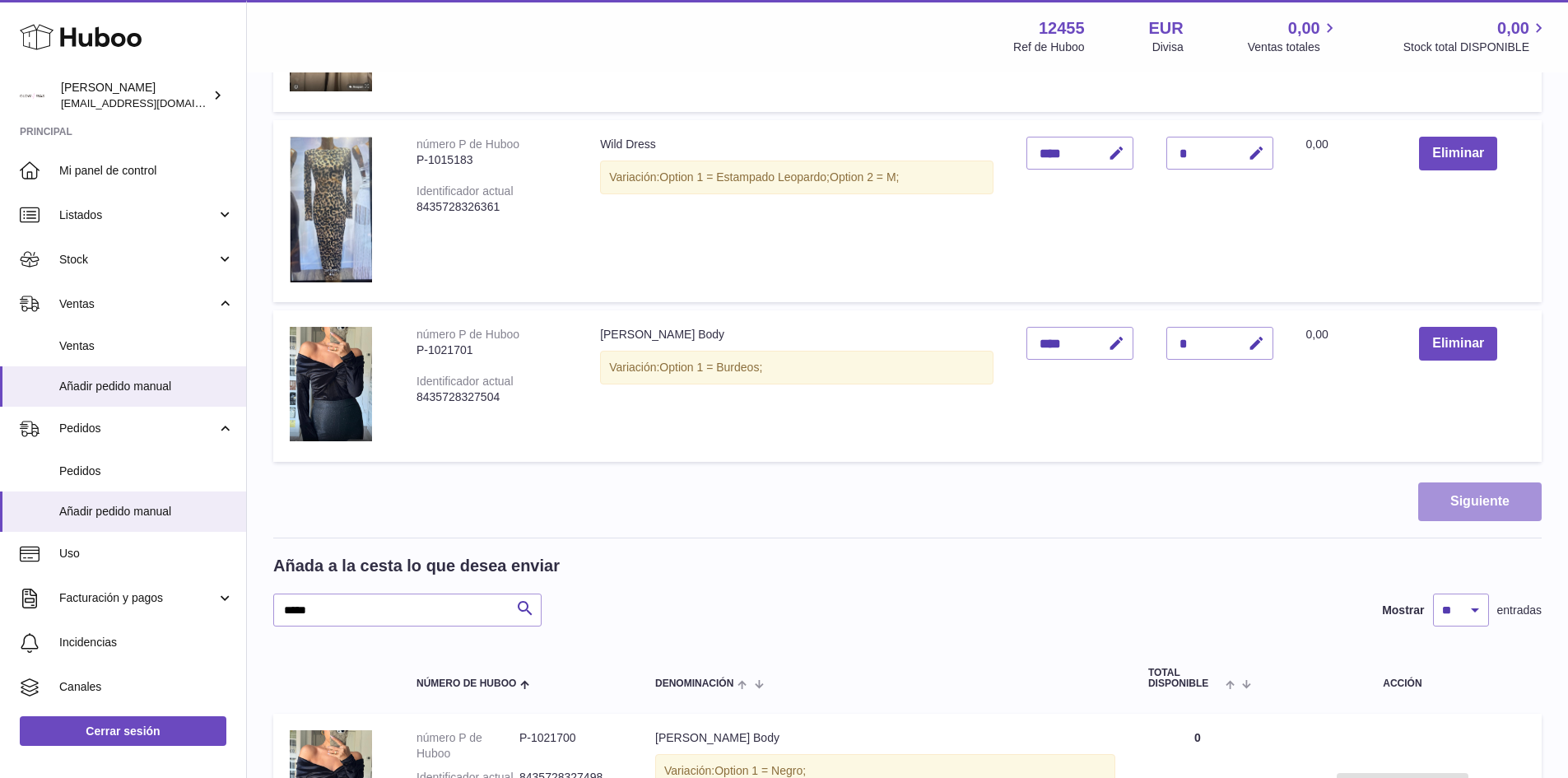
click at [1490, 497] on button "Siguiente" at bounding box center [1480, 501] width 124 height 39
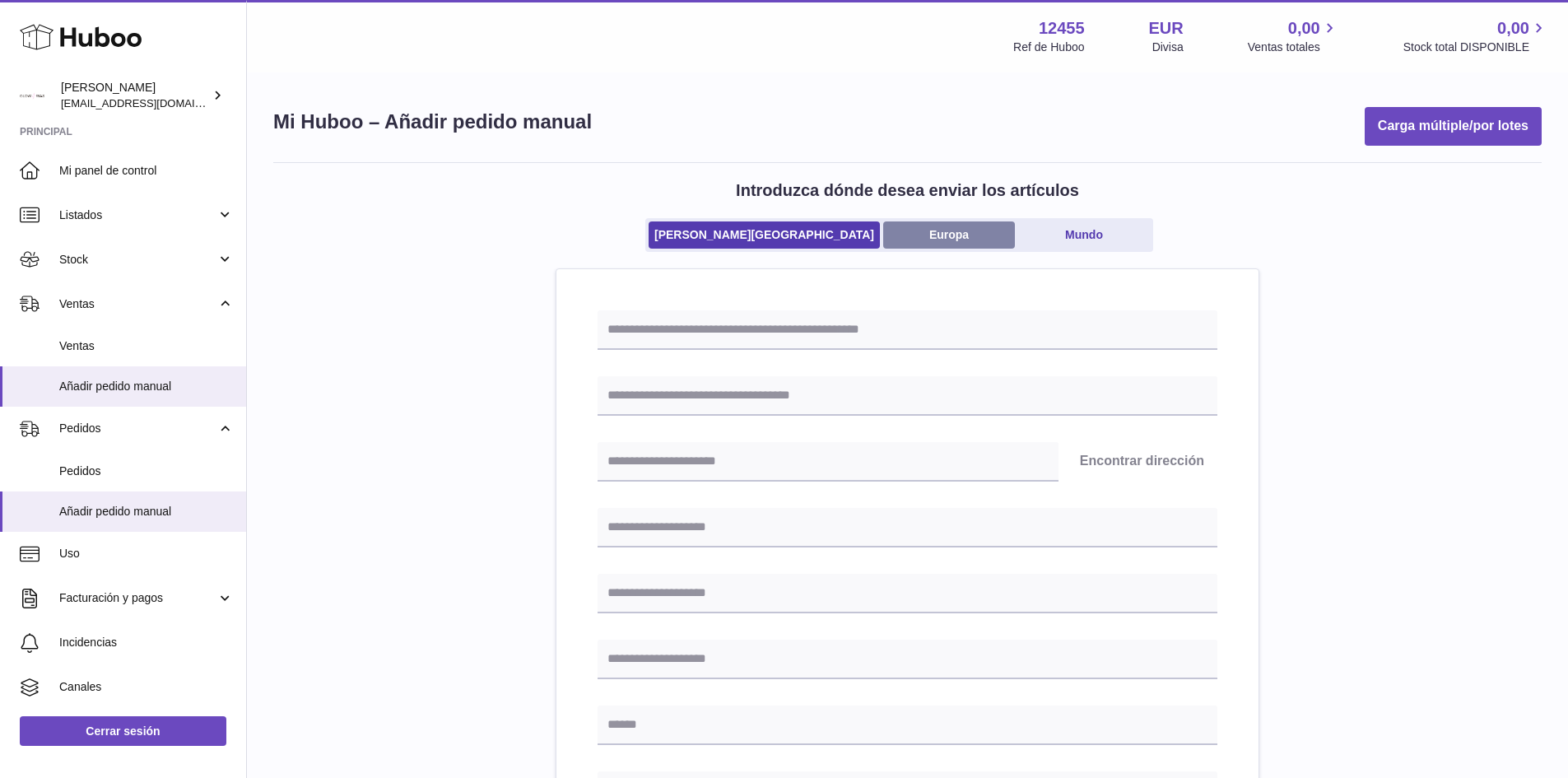
click at [898, 239] on link "Europa" at bounding box center [949, 235] width 132 height 27
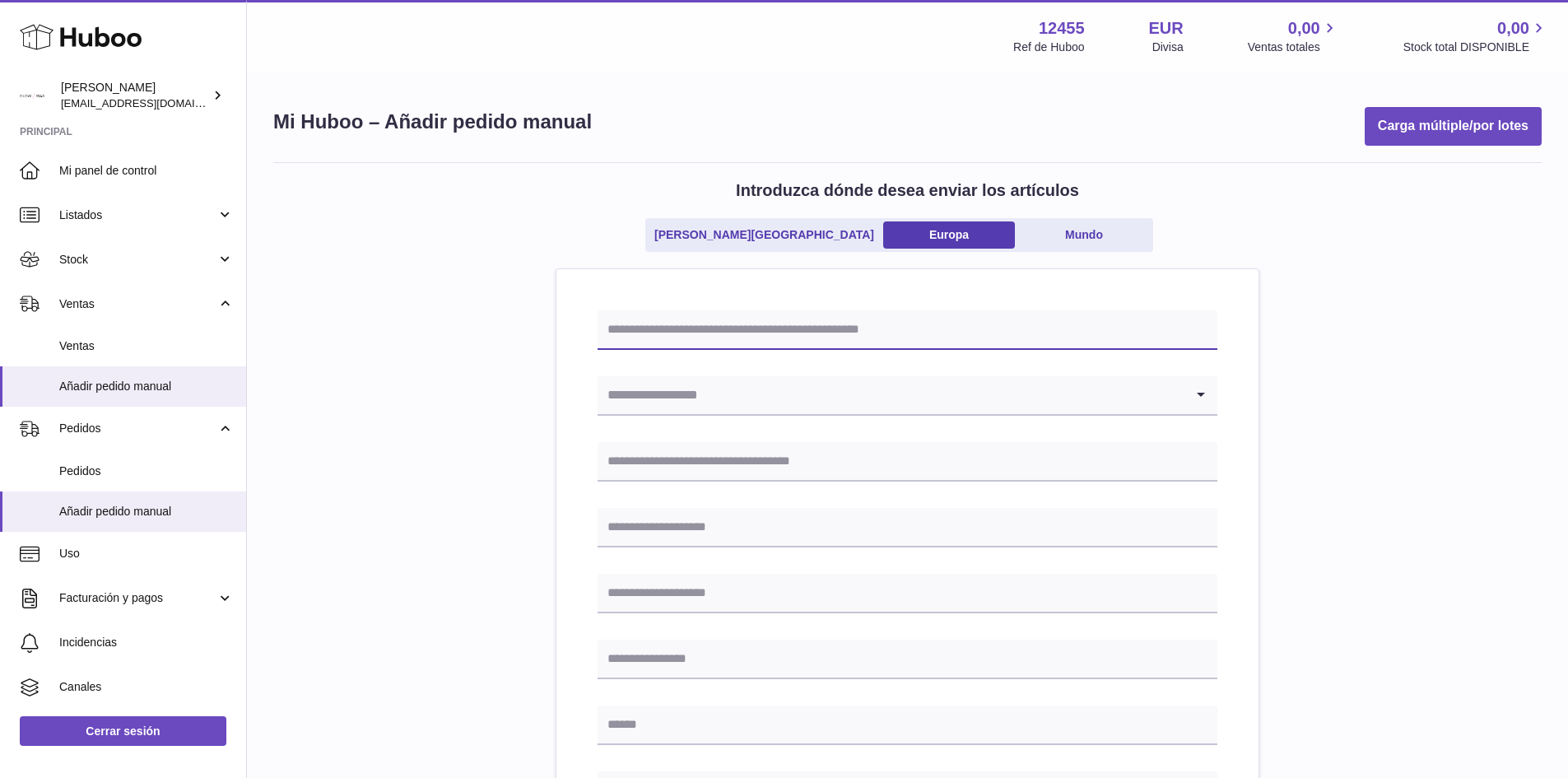
click at [745, 333] on input "text" at bounding box center [908, 330] width 620 height 39
click at [745, 332] on input "**********" at bounding box center [908, 330] width 620 height 39
type input "**********"
click at [749, 406] on input "Search for option" at bounding box center [891, 395] width 587 height 38
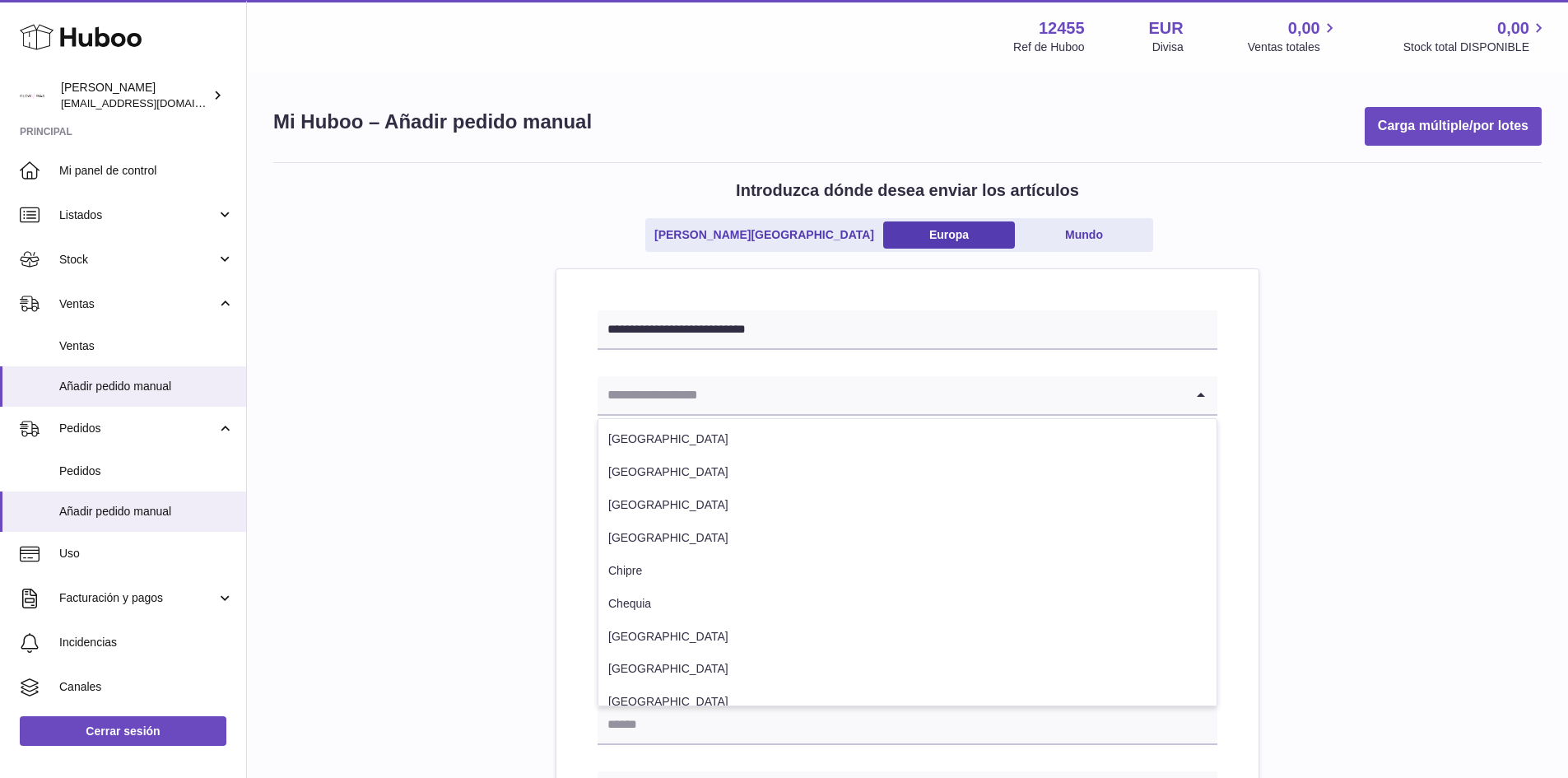
type input "******"
type input "**********"
type input "******"
type input "*****"
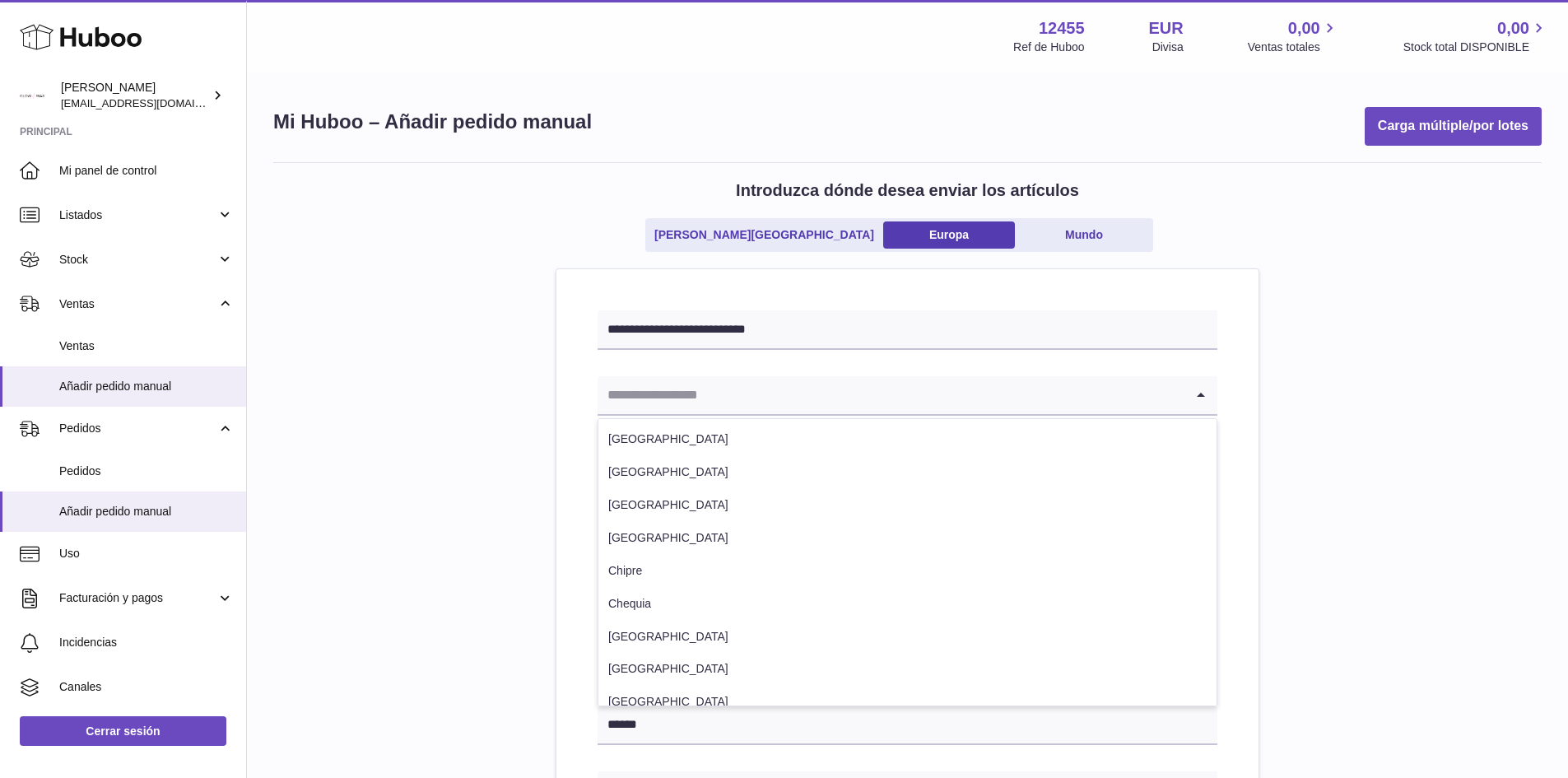
type input "*********"
type input "**********"
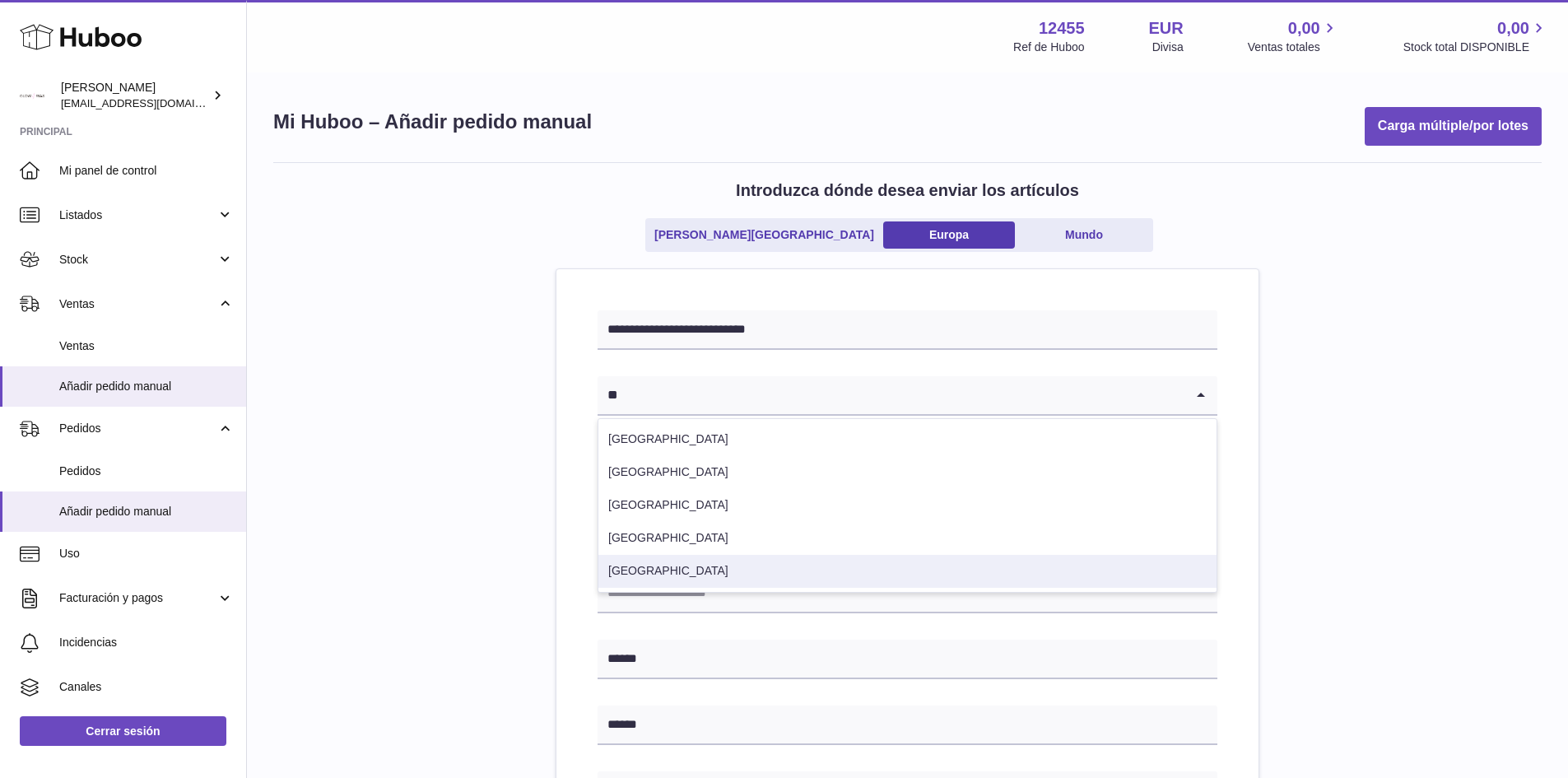
click at [636, 569] on li "España" at bounding box center [908, 571] width 618 height 33
type input "**"
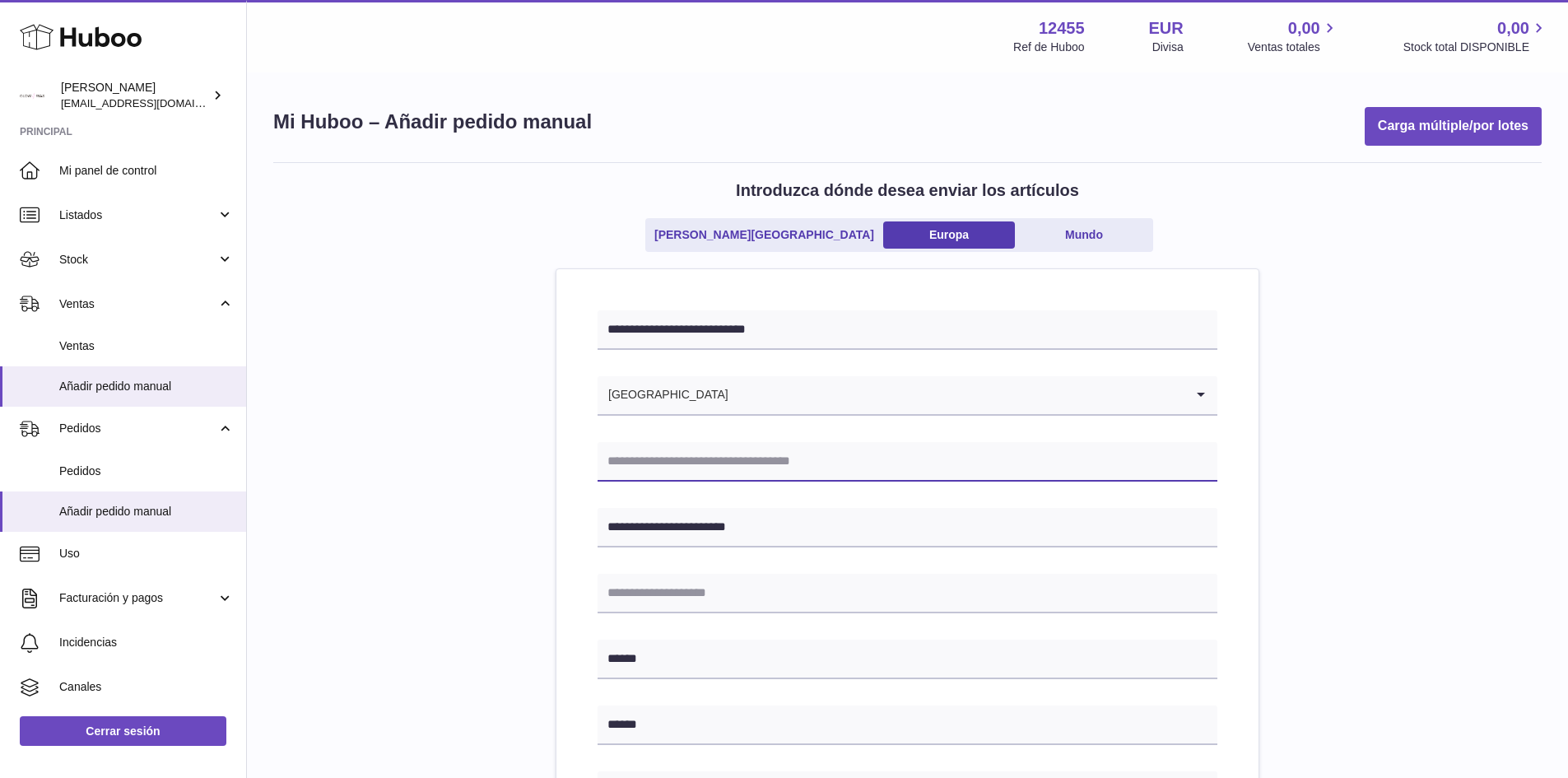
click at [819, 456] on input "text" at bounding box center [908, 462] width 620 height 39
type input "**********"
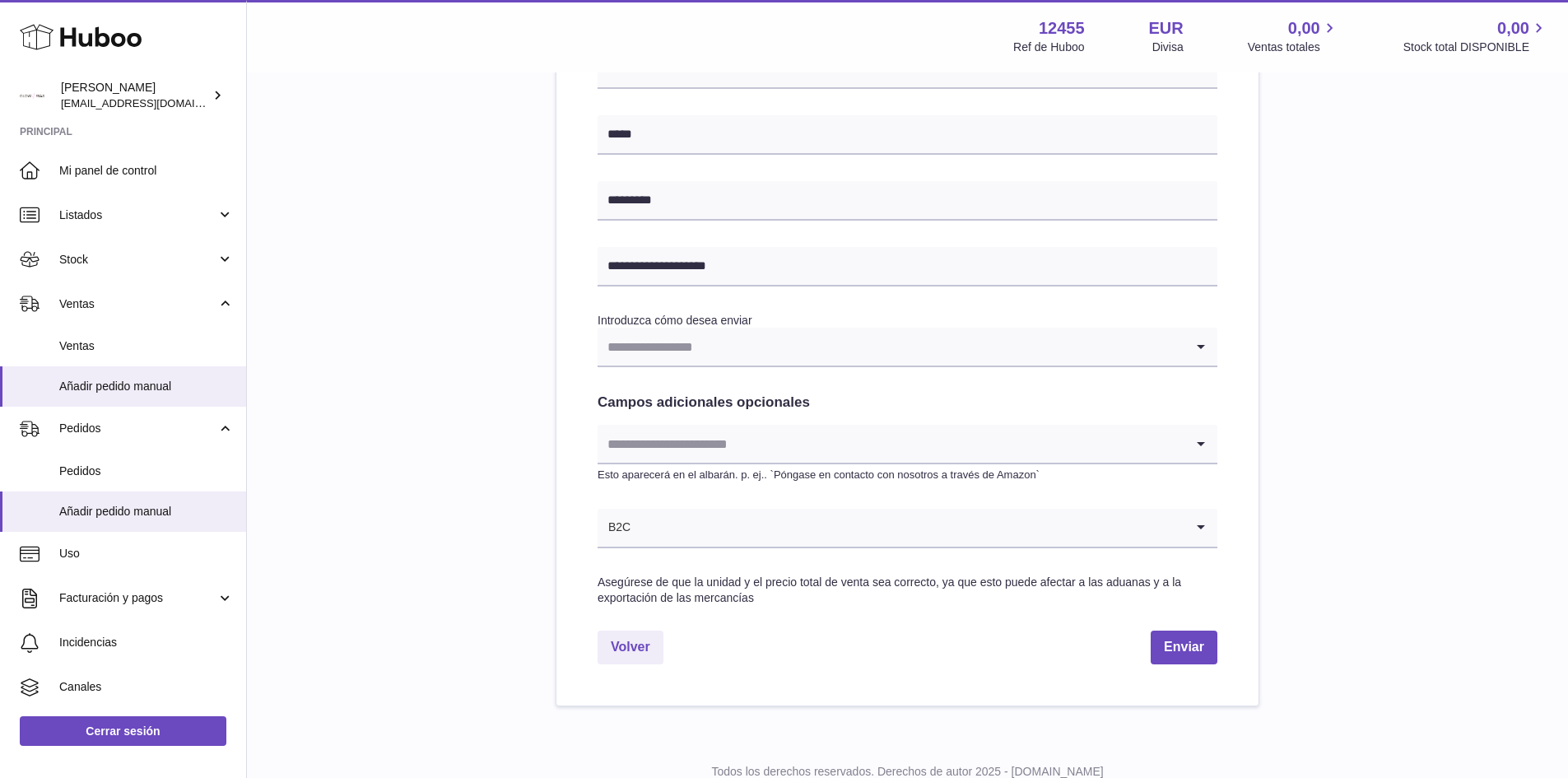
scroll to position [659, 0]
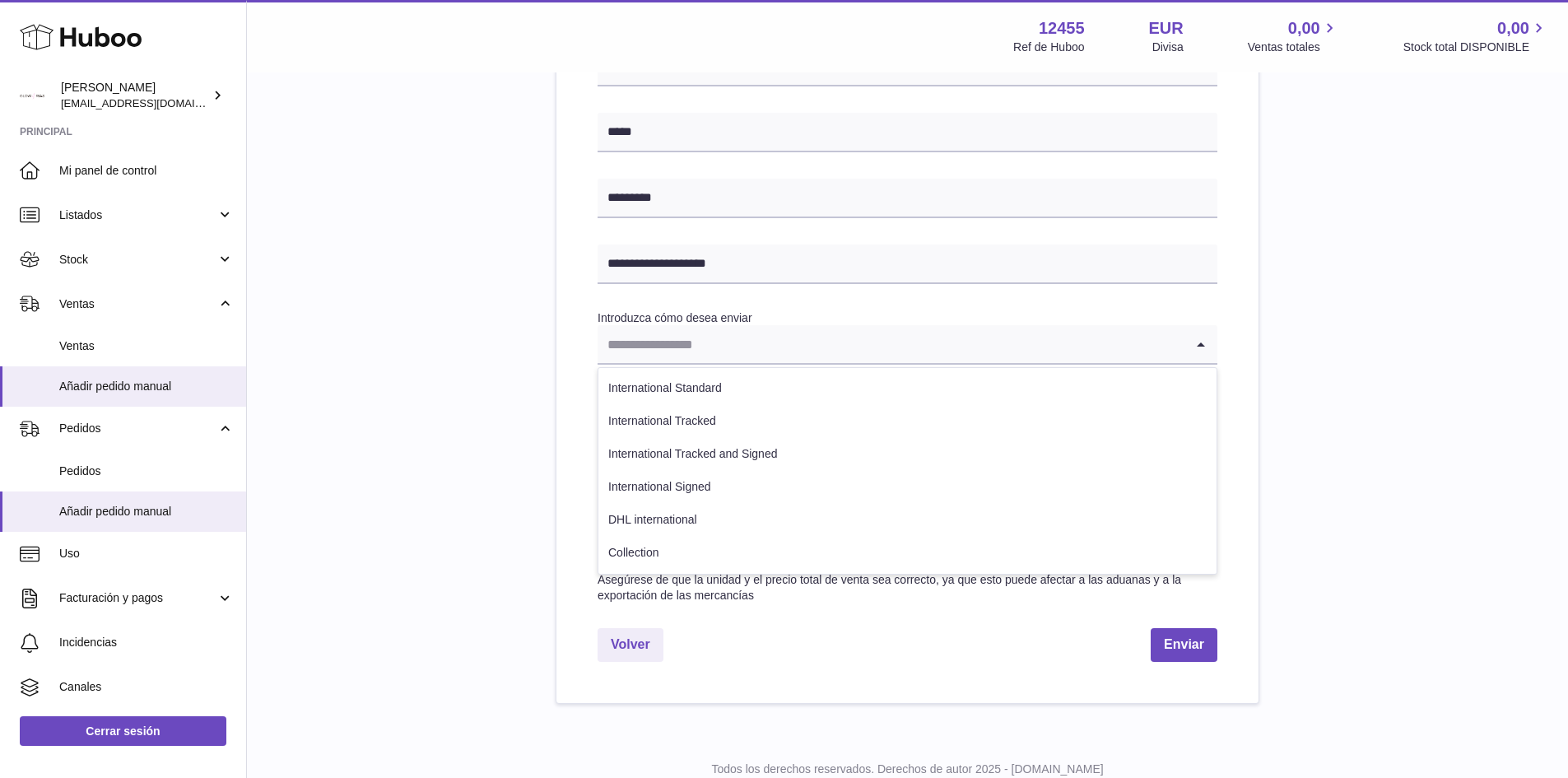
click at [676, 341] on input "Search for option" at bounding box center [891, 344] width 587 height 38
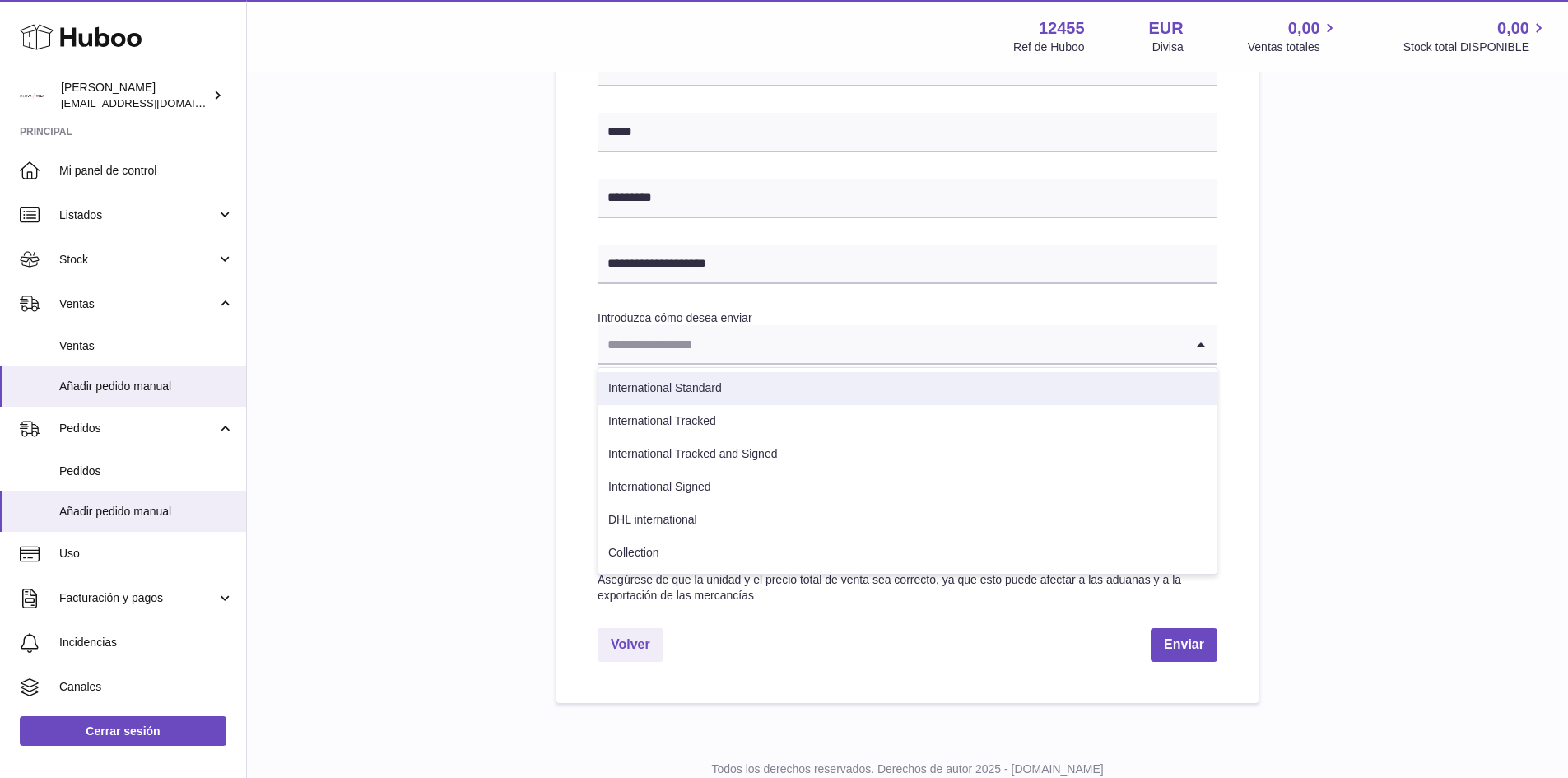
click at [674, 386] on li "International Standard" at bounding box center [908, 388] width 618 height 33
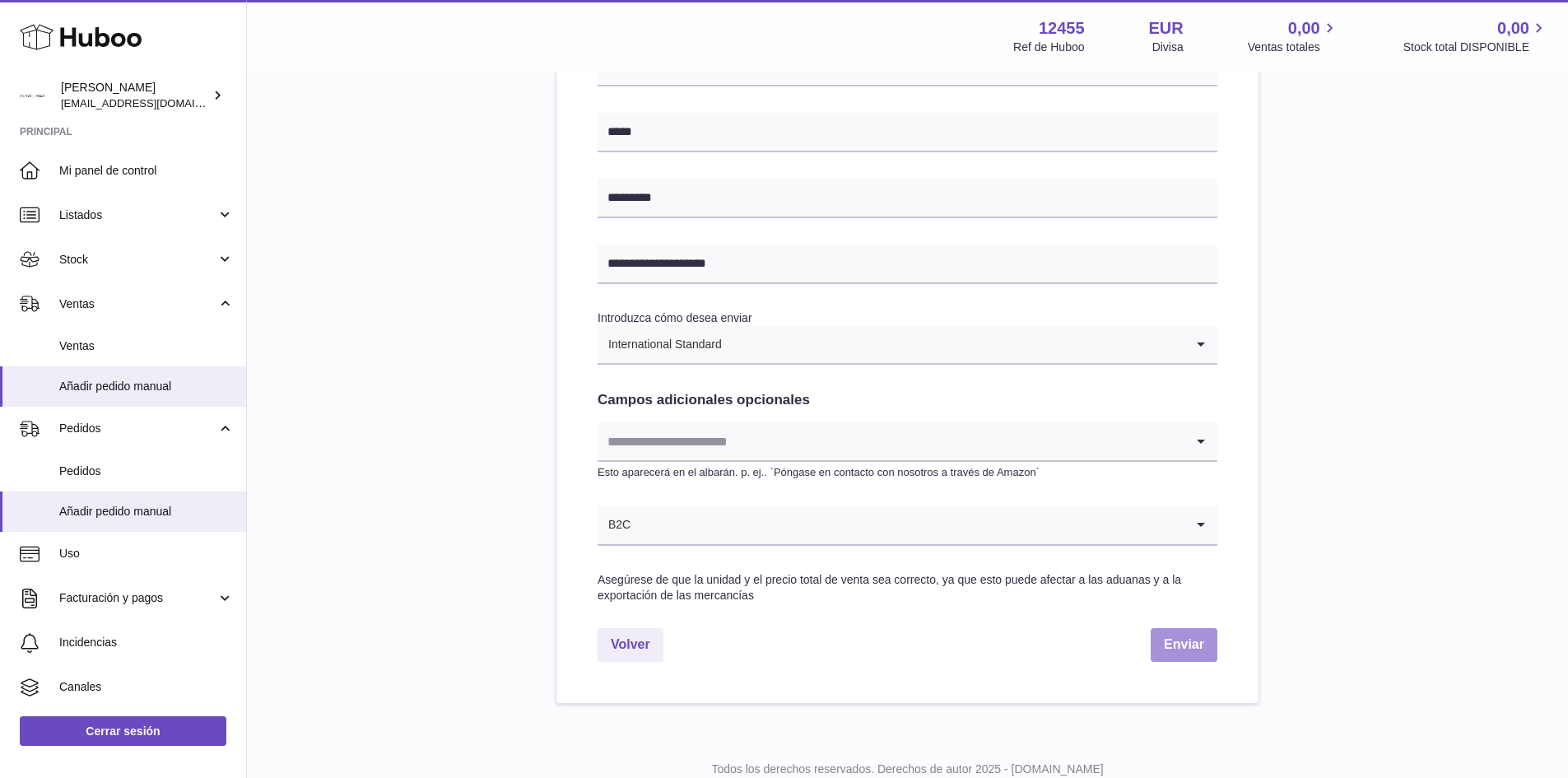
click at [1194, 643] on button "Enviar" at bounding box center [1185, 645] width 66 height 34
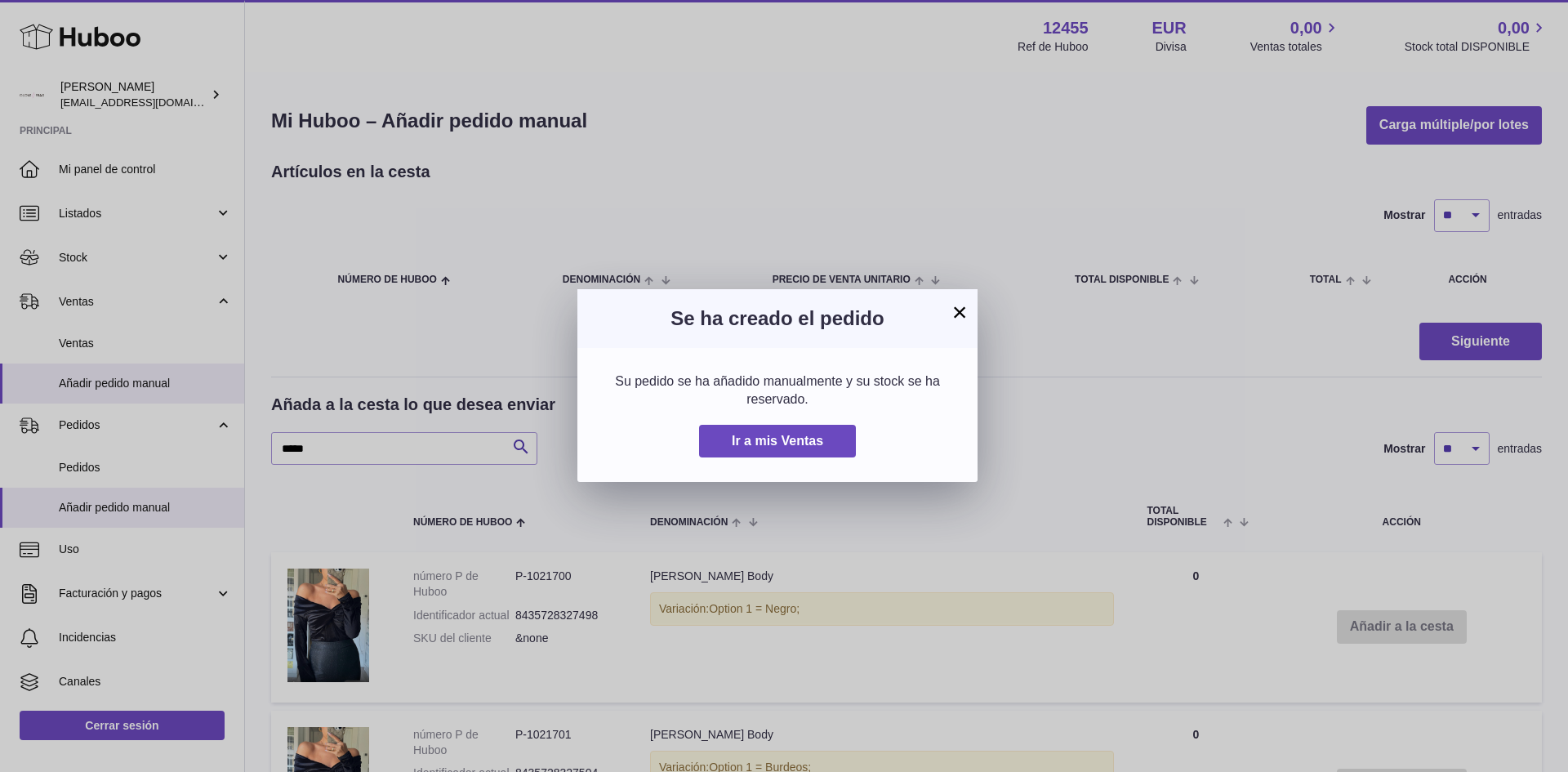
click at [955, 317] on button "×" at bounding box center [960, 312] width 20 height 20
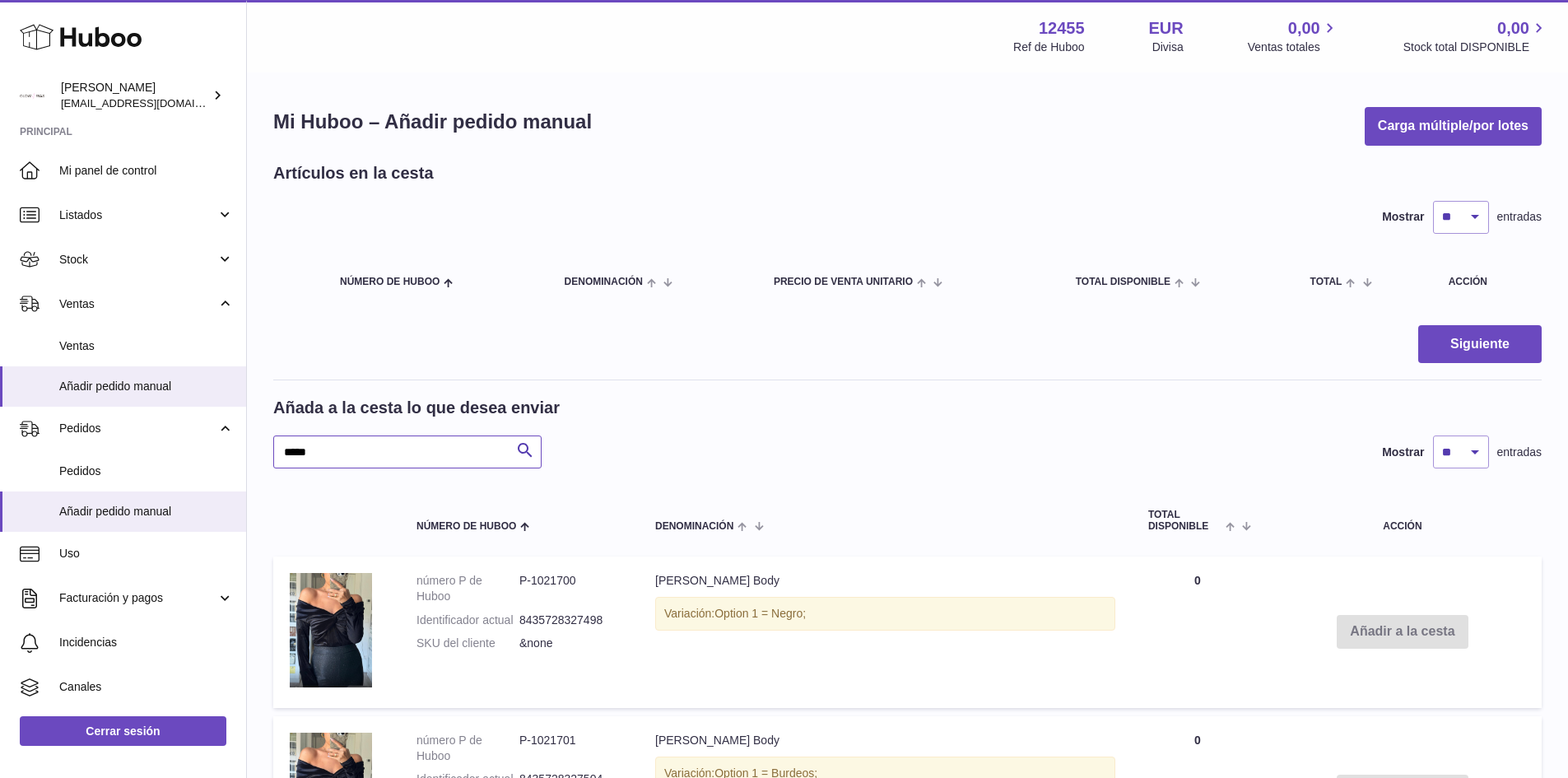
click at [345, 454] on input "*****" at bounding box center [408, 452] width 269 height 33
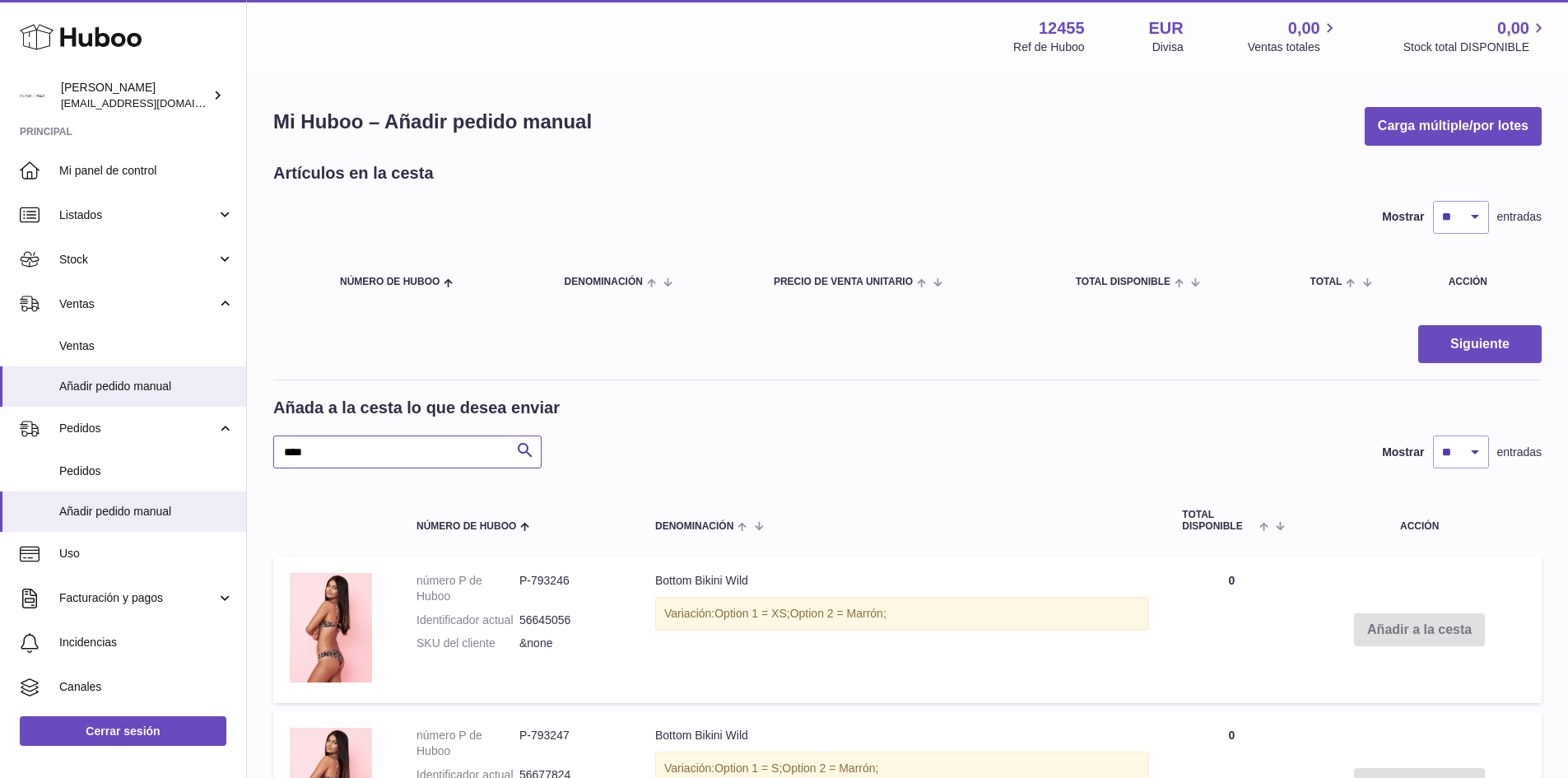
drag, startPoint x: 387, startPoint y: 466, endPoint x: 341, endPoint y: 463, distance: 46.1
click at [387, 467] on input "****" at bounding box center [408, 452] width 269 height 33
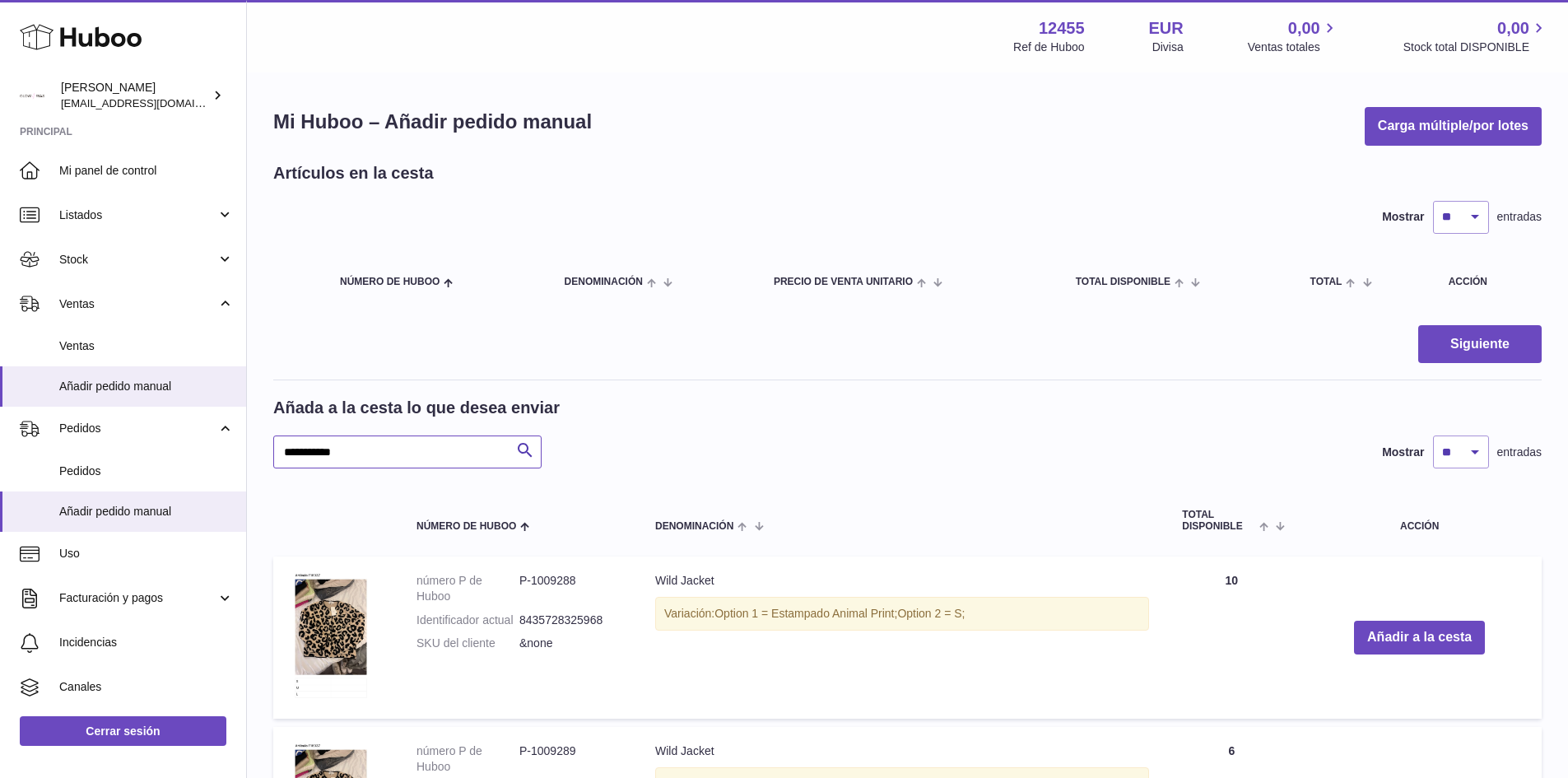
type input "**********"
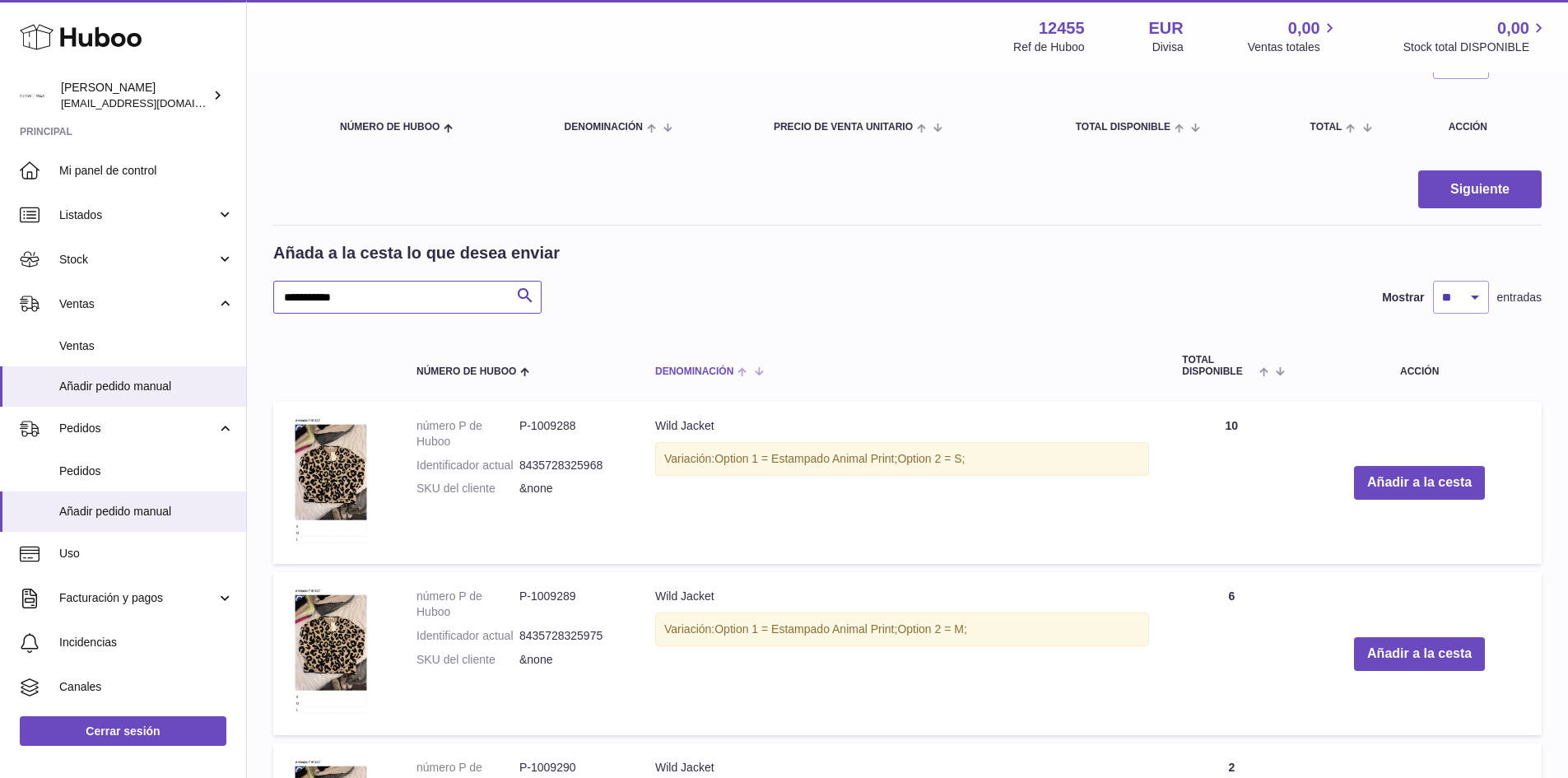
scroll to position [330, 0]
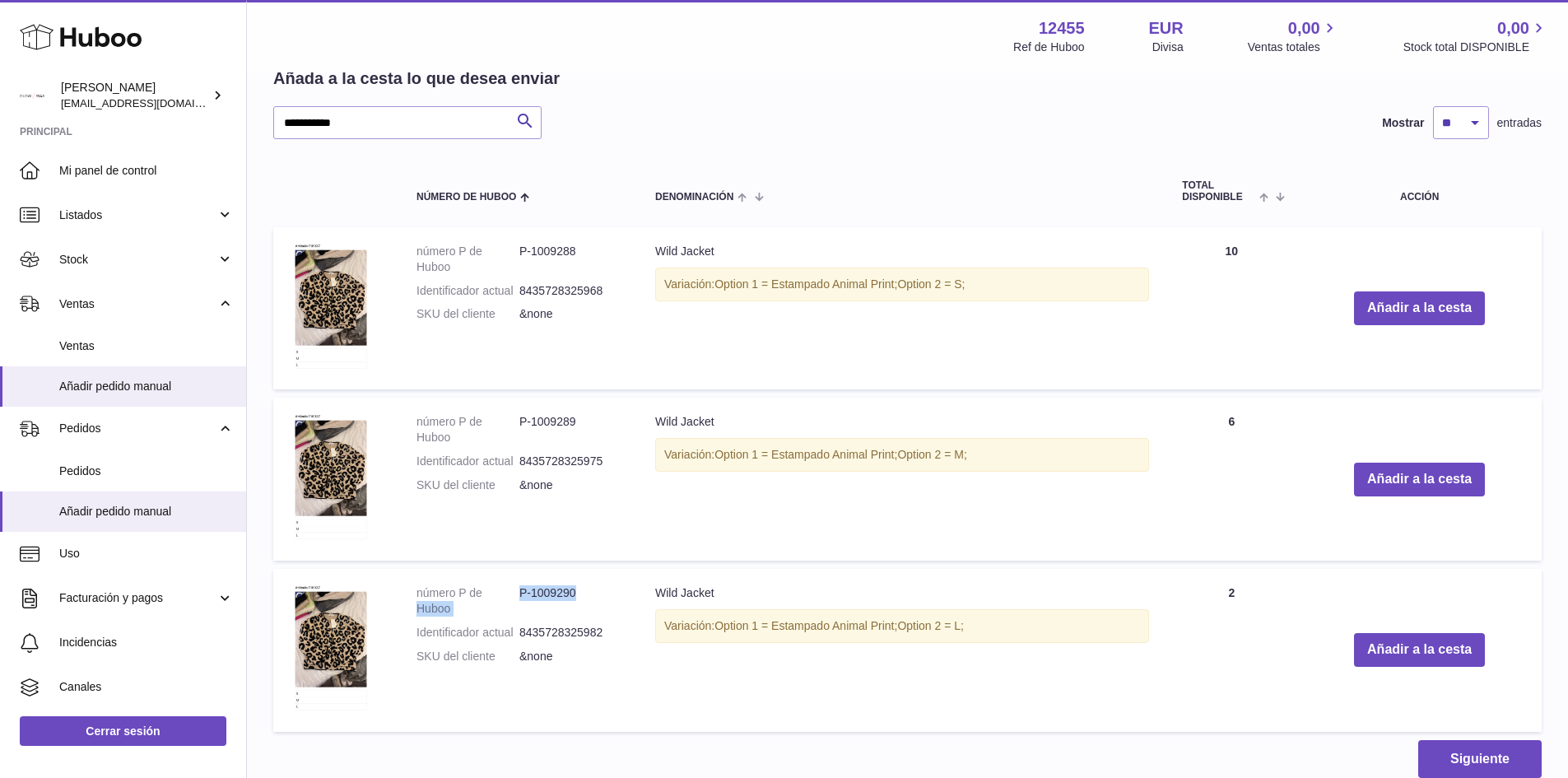
drag, startPoint x: 517, startPoint y: 592, endPoint x: 587, endPoint y: 592, distance: 70.0
click at [587, 592] on dl "número P de Huboo P-1009290 Identificador actual 8435728325982 SKU del cliente …" at bounding box center [520, 628] width 206 height 87
click at [587, 592] on dd "P-1009290" at bounding box center [571, 601] width 103 height 31
drag, startPoint x: 581, startPoint y: 594, endPoint x: 513, endPoint y: 588, distance: 68.3
click at [513, 588] on dl "número P de Huboo P-1009290 Identificador actual 8435728325982 SKU del cliente …" at bounding box center [520, 628] width 206 height 87
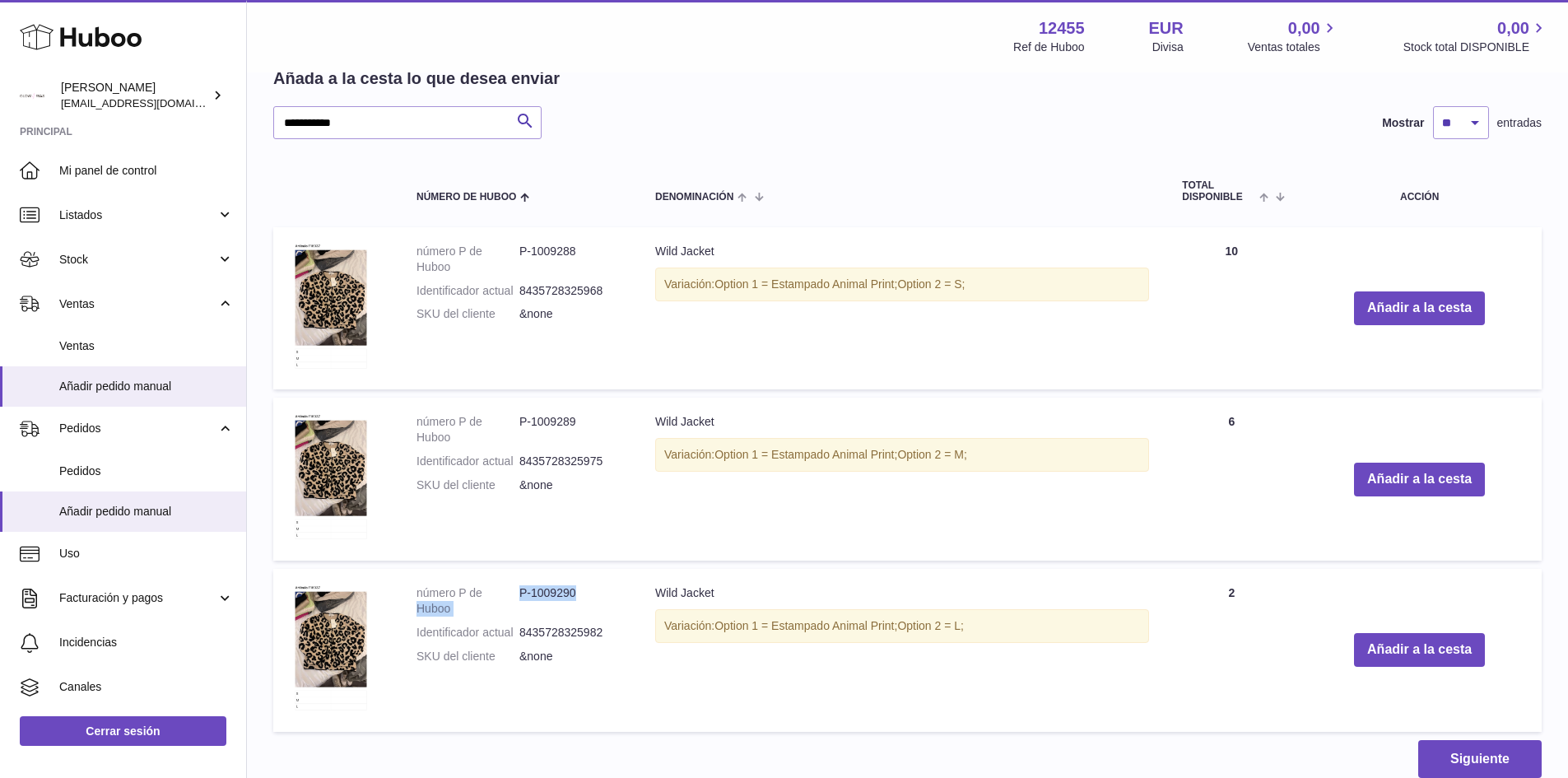
click at [603, 601] on dd "P-1009290" at bounding box center [571, 601] width 103 height 31
drag, startPoint x: 519, startPoint y: 591, endPoint x: 579, endPoint y: 592, distance: 60.0
click at [579, 592] on dl "número P de Huboo P-1009290 Identificador actual 8435728325982 SKU del cliente …" at bounding box center [520, 628] width 206 height 87
drag, startPoint x: 579, startPoint y: 592, endPoint x: 539, endPoint y: 592, distance: 40.0
click at [577, 592] on dd "P-1009290" at bounding box center [571, 601] width 103 height 31
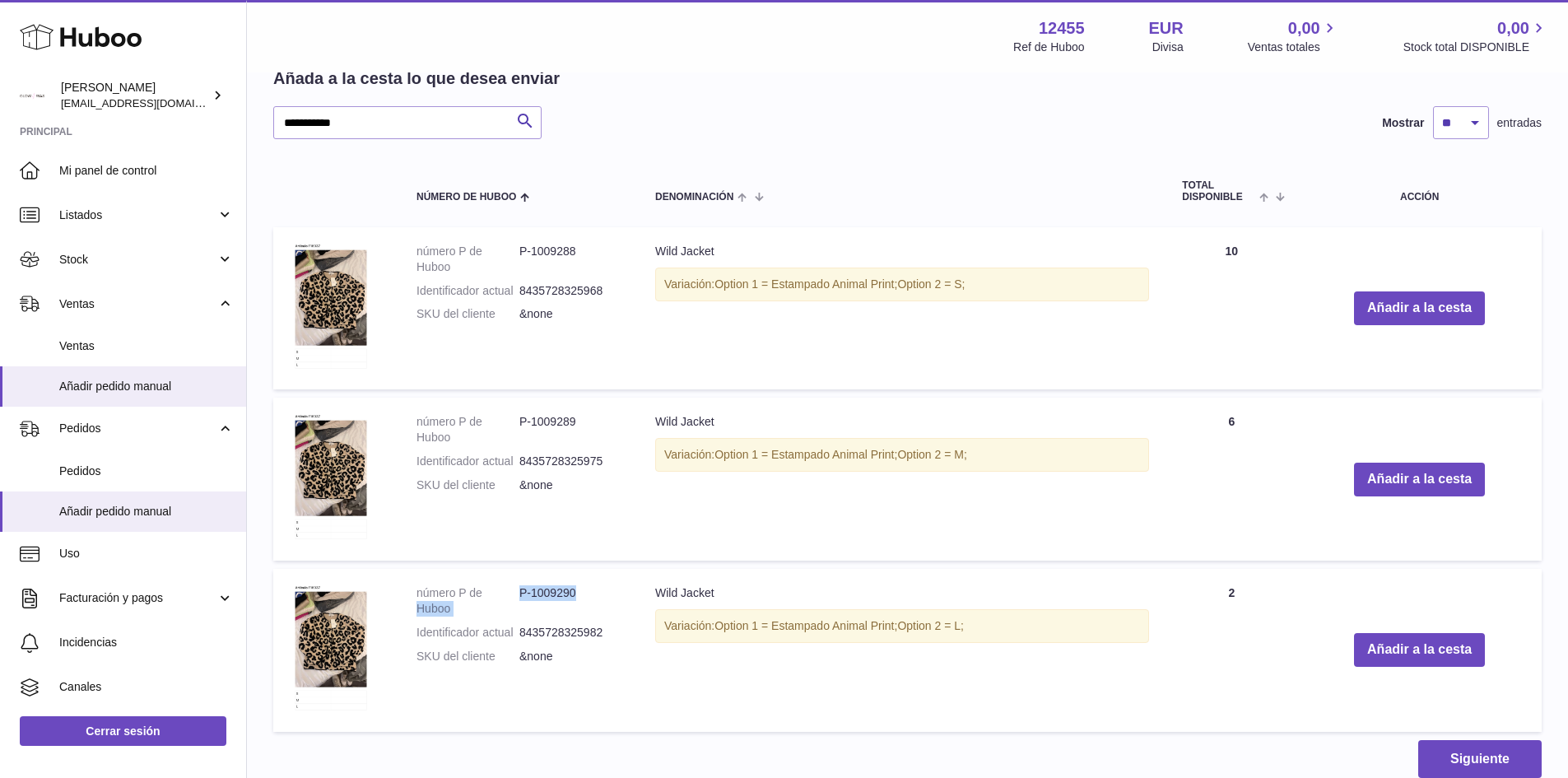
click at [508, 591] on dt "número P de Huboo" at bounding box center [468, 601] width 103 height 31
drag, startPoint x: 519, startPoint y: 593, endPoint x: 565, endPoint y: 591, distance: 46.0
click at [565, 591] on dl "número P de Huboo P-1009290 Identificador actual 8435728325982 SKU del cliente …" at bounding box center [520, 628] width 206 height 87
click at [579, 591] on dd "P-1009290" at bounding box center [571, 601] width 103 height 31
drag, startPoint x: 582, startPoint y: 591, endPoint x: 520, endPoint y: 591, distance: 62.0
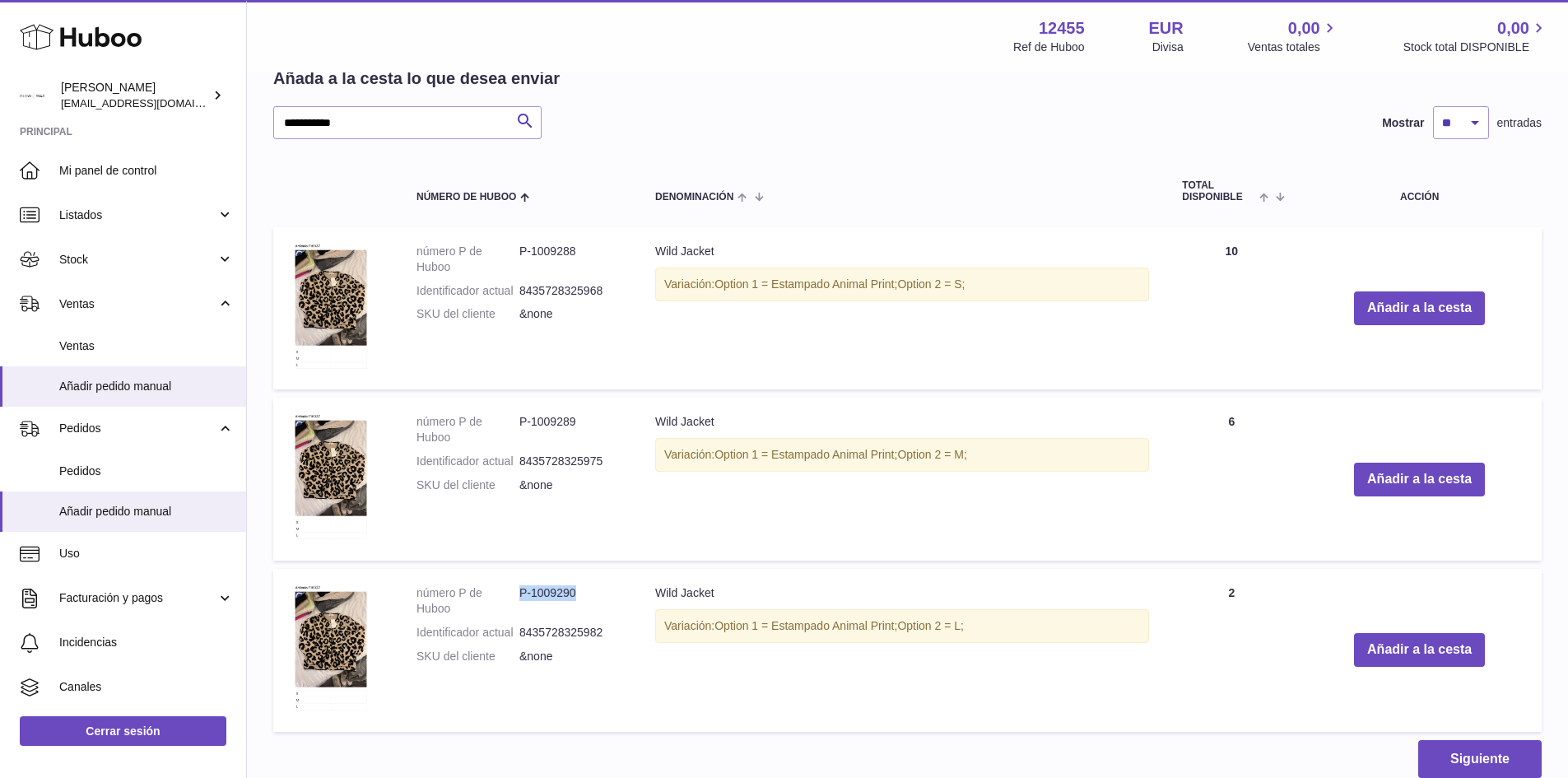
click at [520, 591] on dd "P-1009290" at bounding box center [571, 601] width 103 height 31
copy dd "P-1009290"
click at [524, 256] on dd "P-1009288" at bounding box center [571, 259] width 103 height 31
drag, startPoint x: 522, startPoint y: 247, endPoint x: 580, endPoint y: 246, distance: 58.0
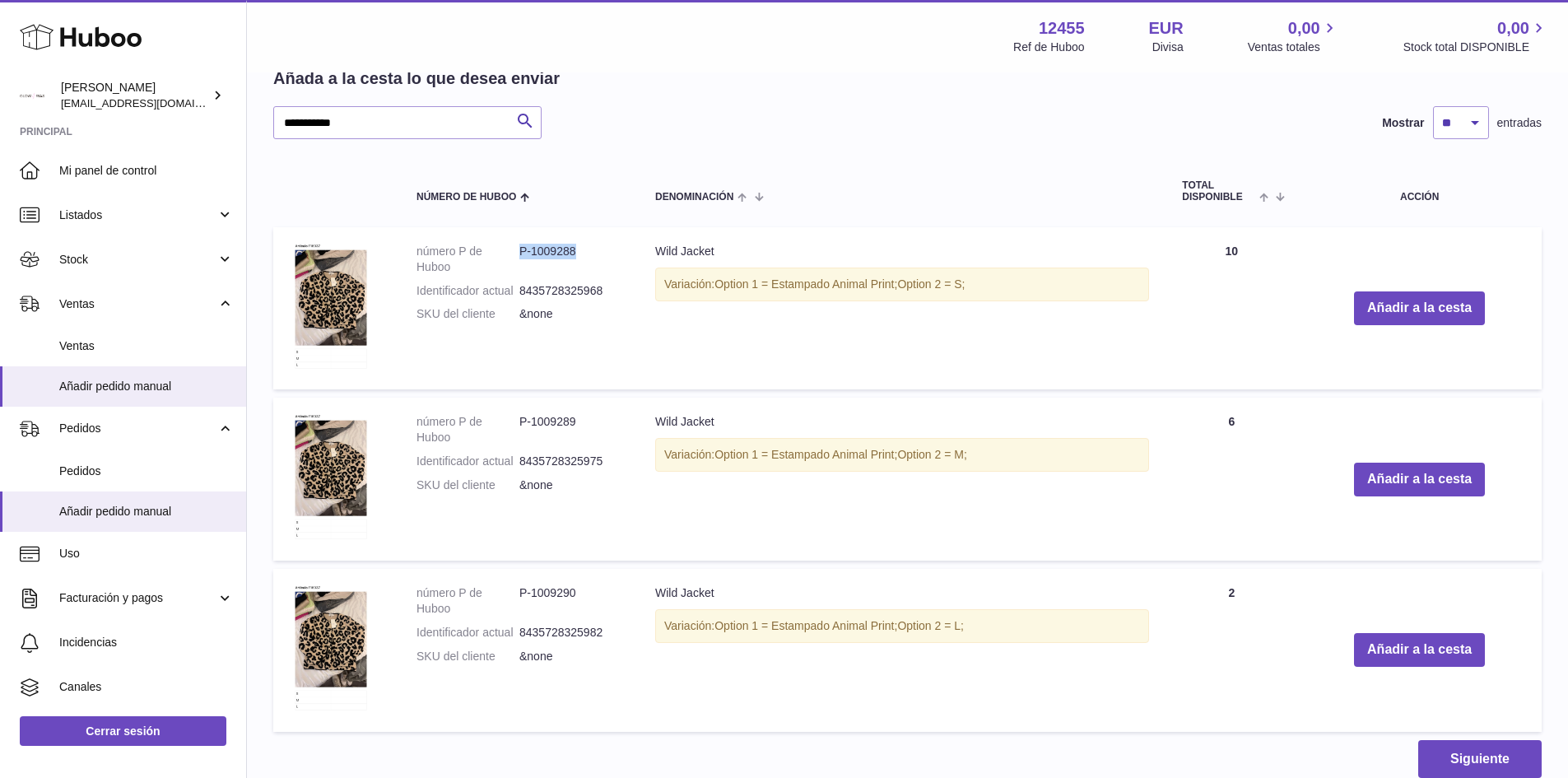
click at [580, 246] on dd "P-1009288" at bounding box center [571, 259] width 103 height 31
copy dd "P-1009288"
drag, startPoint x: 518, startPoint y: 423, endPoint x: 556, endPoint y: 422, distance: 38.0
click at [556, 422] on dl "número P de Huboo P-1009289 Identificador actual 8435728325975 SKU del cliente …" at bounding box center [520, 457] width 206 height 87
click at [574, 425] on dd "P-1009289" at bounding box center [571, 429] width 103 height 31
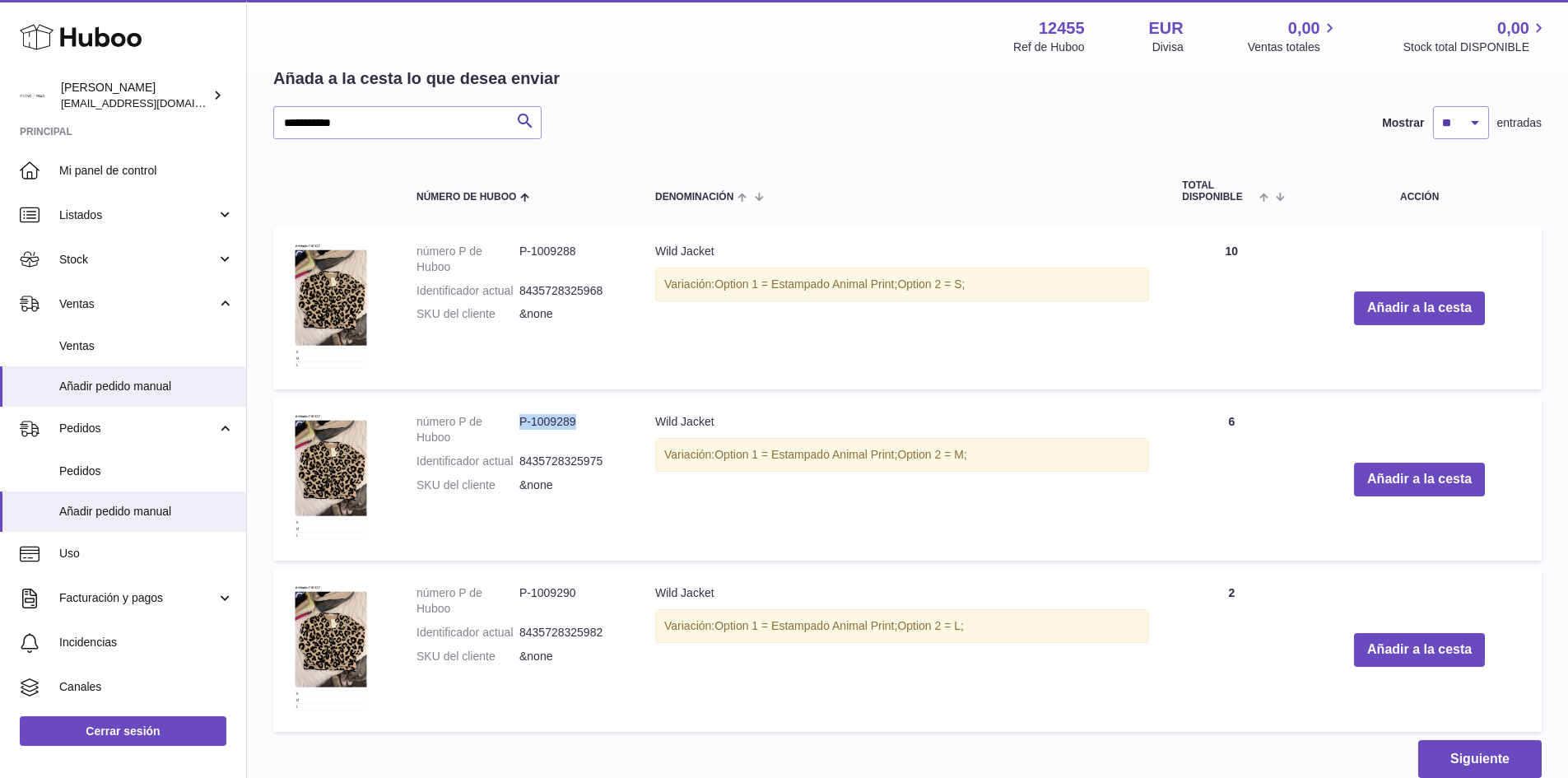
drag, startPoint x: 579, startPoint y: 422, endPoint x: 522, endPoint y: 424, distance: 57.0
click at [522, 424] on dd "P-1009289" at bounding box center [571, 429] width 103 height 31
copy dd "P-1009289"
drag, startPoint x: 598, startPoint y: 590, endPoint x: 506, endPoint y: 584, distance: 92.2
click at [506, 584] on td "número P de Huboo P-1009290 Identificador actual 8435728325982 SKU del cliente …" at bounding box center [520, 651] width 238 height 163
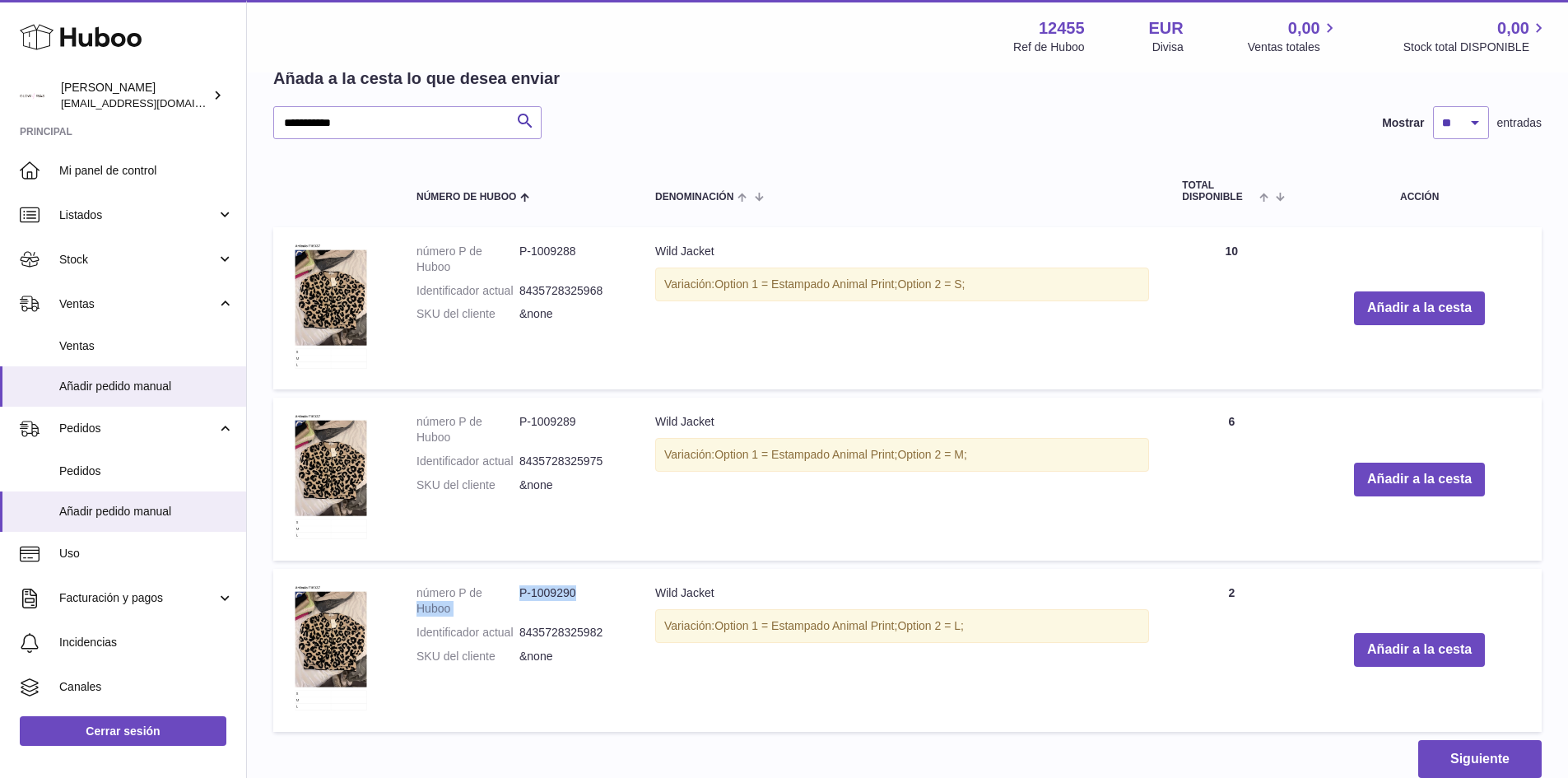
drag, startPoint x: 564, startPoint y: 591, endPoint x: 530, endPoint y: 591, distance: 34.0
click at [563, 591] on dd "P-1009290" at bounding box center [571, 601] width 103 height 31
click at [516, 593] on dt "número P de Huboo" at bounding box center [468, 601] width 103 height 31
drag, startPoint x: 526, startPoint y: 593, endPoint x: 545, endPoint y: 592, distance: 19.0
click at [545, 592] on dl "número P de Huboo P-1009290 Identificador actual 8435728325982 SKU del cliente …" at bounding box center [520, 628] width 206 height 87
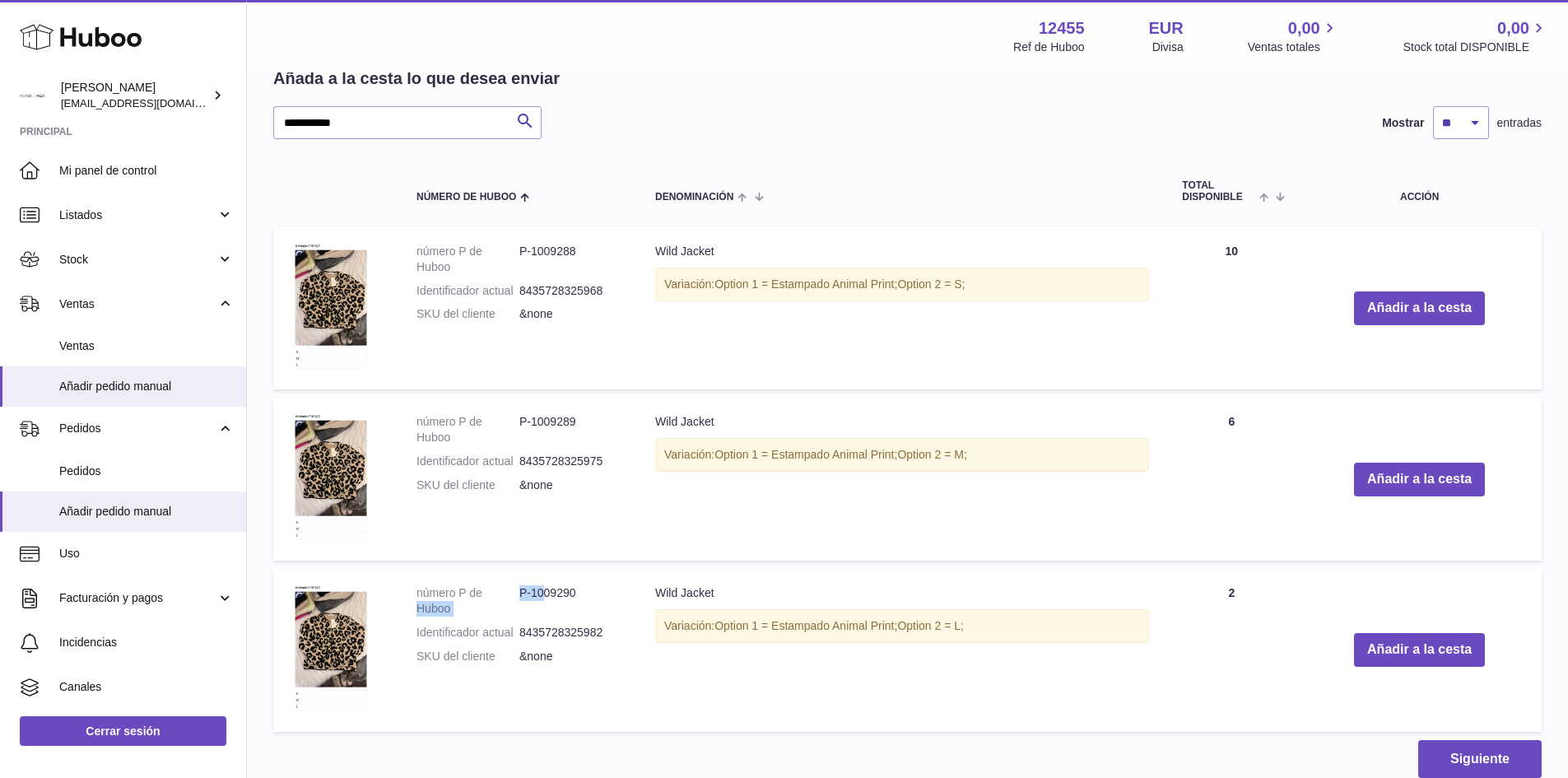
click at [509, 591] on dt "número P de Huboo" at bounding box center [468, 601] width 103 height 31
drag, startPoint x: 518, startPoint y: 590, endPoint x: 541, endPoint y: 589, distance: 23.0
click at [541, 589] on dl "número P de Huboo P-1009290 Identificador actual 8435728325982 SKU del cliente …" at bounding box center [520, 628] width 206 height 87
click at [521, 589] on dd "P-1009290" at bounding box center [571, 601] width 103 height 31
drag, startPoint x: 521, startPoint y: 593, endPoint x: 574, endPoint y: 593, distance: 53.0
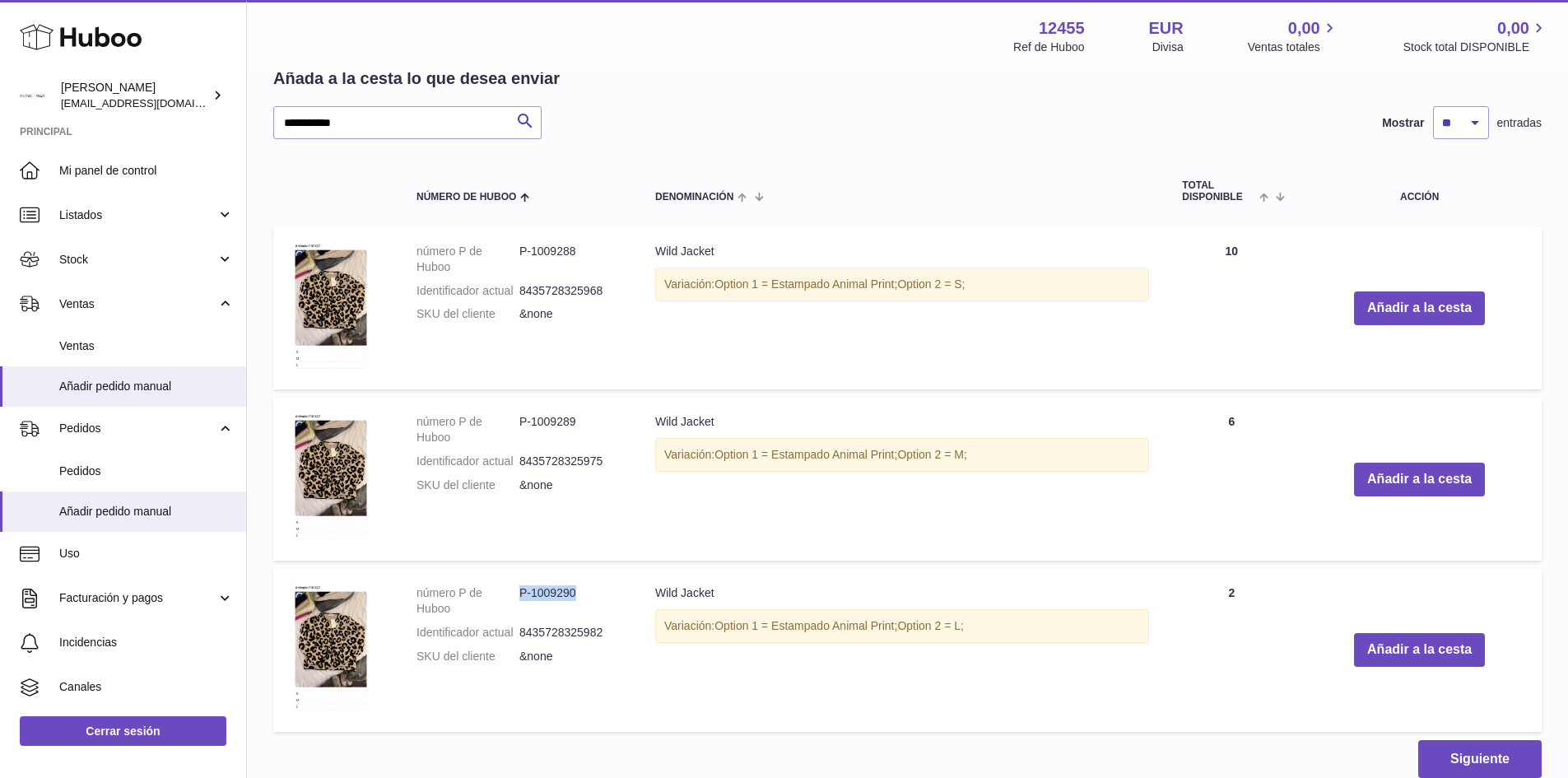
click at [574, 593] on dd "P-1009290" at bounding box center [571, 601] width 103 height 31
copy dd "P-1009290"
